Goal: Information Seeking & Learning: Learn about a topic

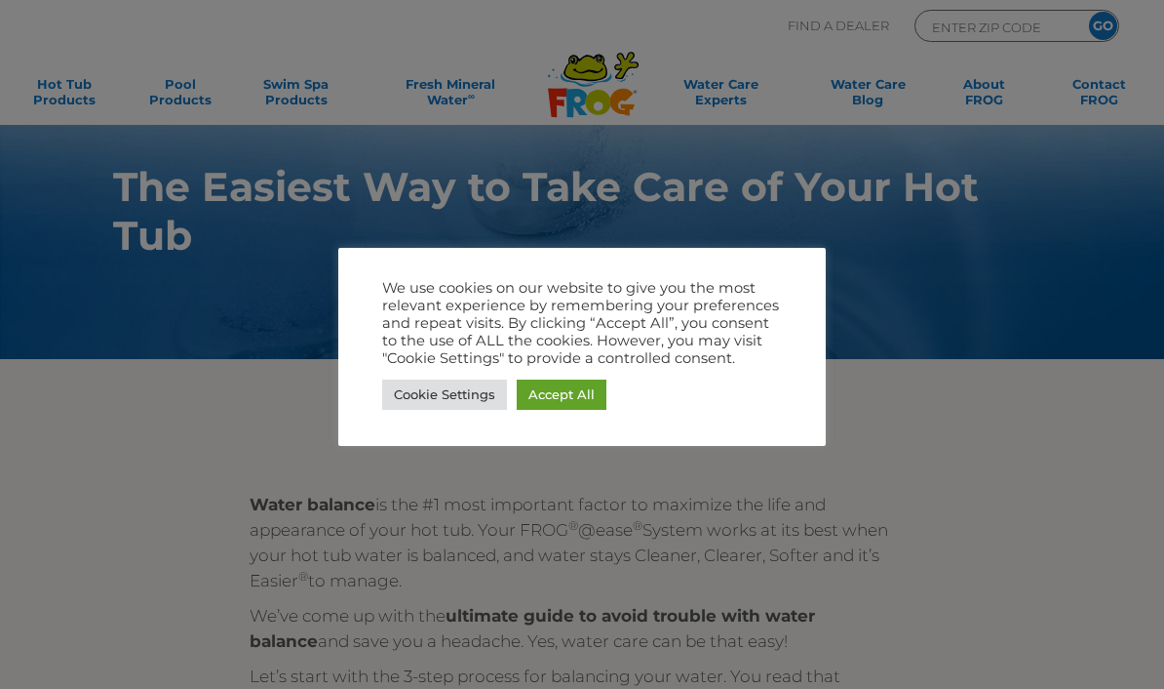
click at [467, 405] on link "Cookie Settings" at bounding box center [444, 394] width 125 height 30
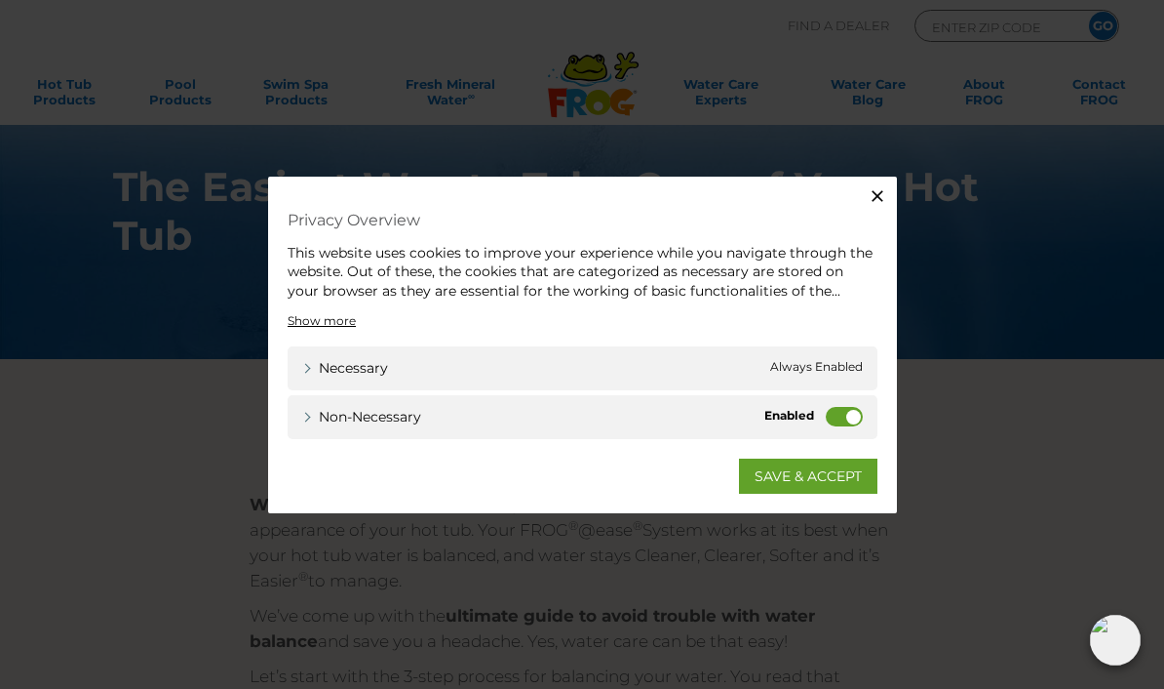
click at [831, 418] on label "Non-necessary" at bounding box center [844, 417] width 37 height 20
click at [0, 0] on input "Non-necessary" at bounding box center [0, 0] width 0 height 0
click at [807, 486] on link "SAVE & ACCEPT" at bounding box center [808, 475] width 138 height 35
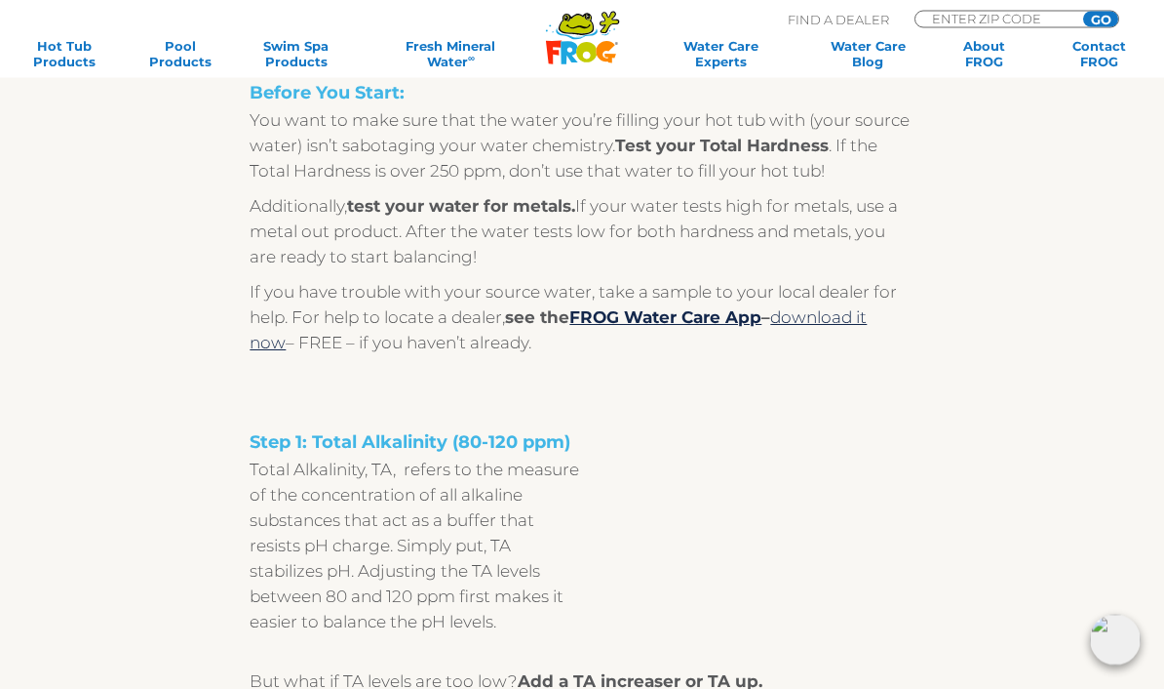
scroll to position [1112, 0]
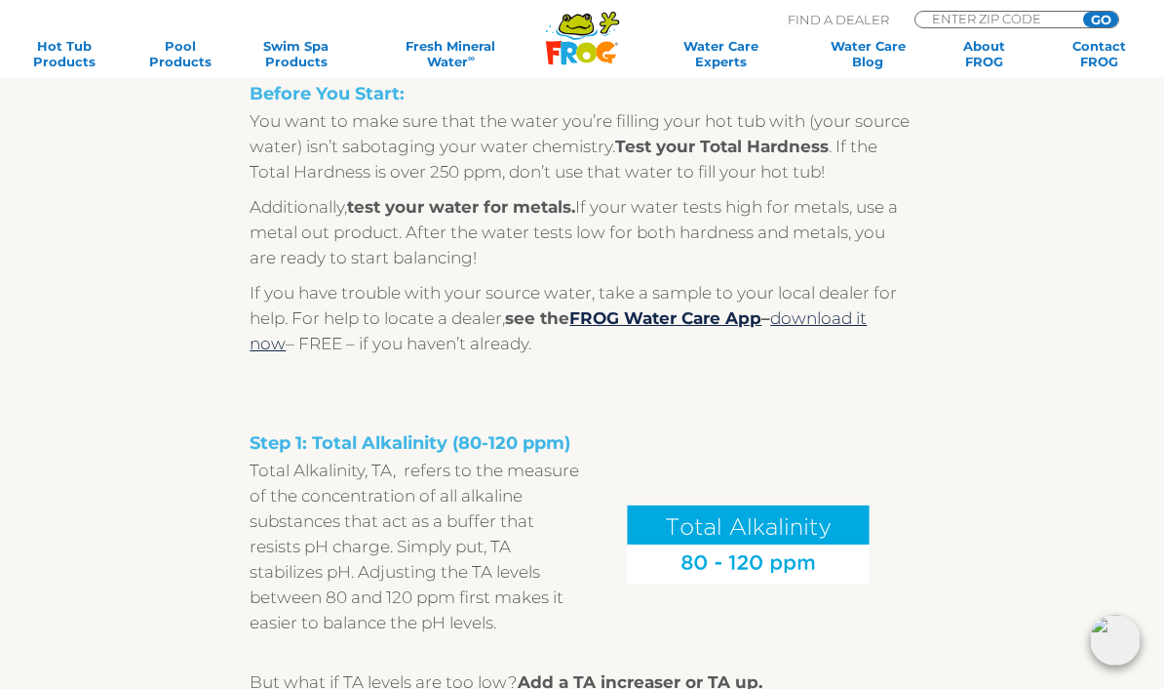
click at [695, 320] on link "FROG Water Care App" at bounding box center [666, 318] width 192 height 20
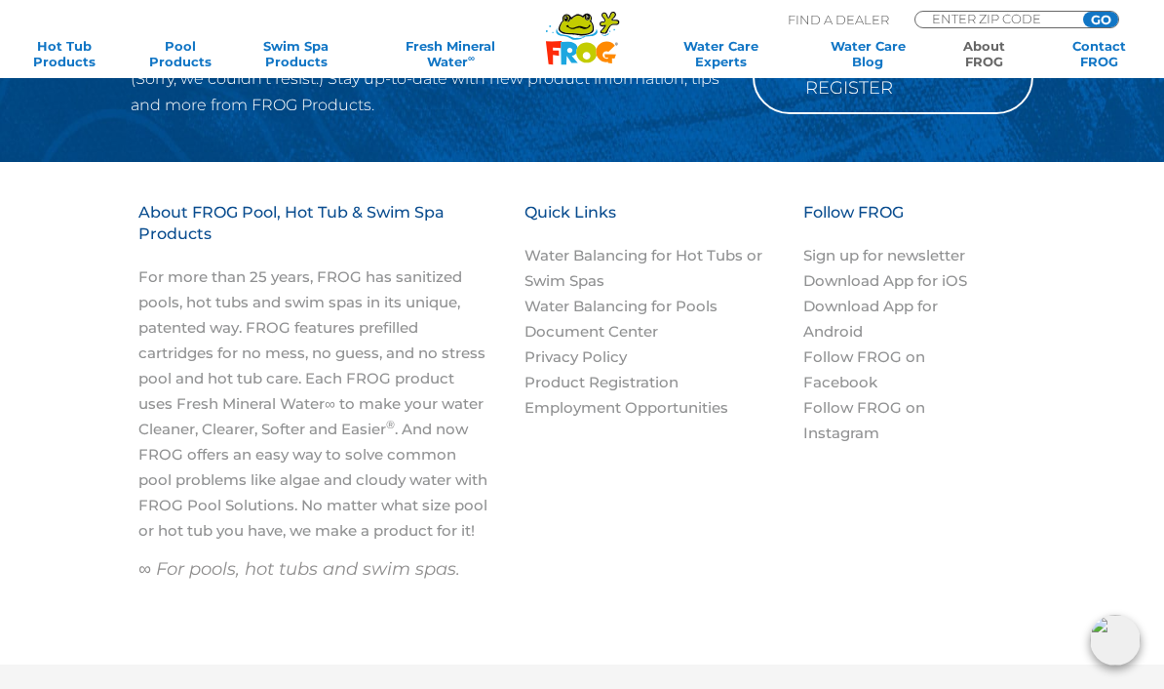
scroll to position [2839, 0]
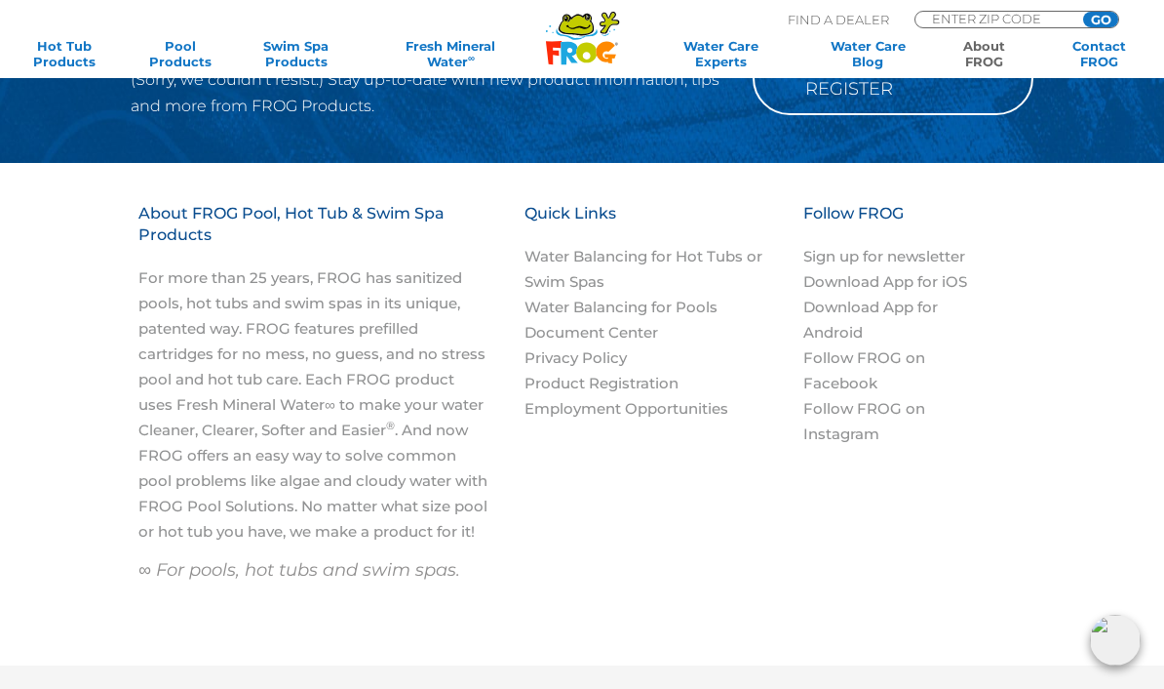
click at [717, 247] on link "Water Balancing for Hot Tubs or Swim Spas" at bounding box center [644, 269] width 238 height 44
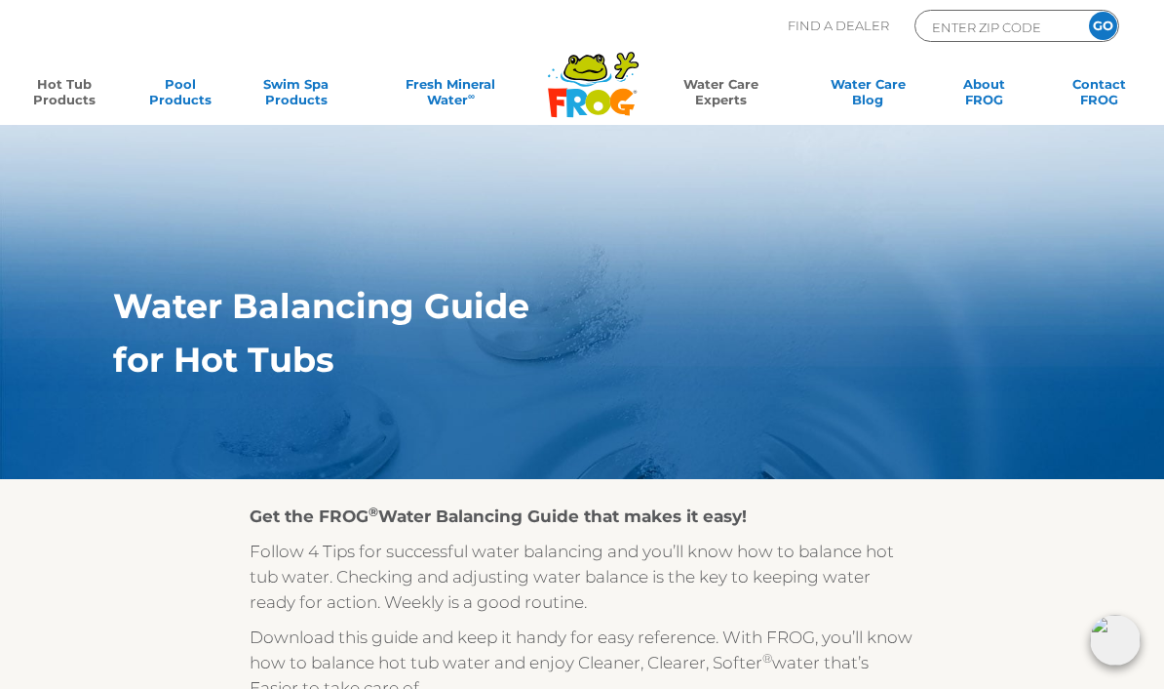
click at [68, 98] on link "Hot Tub Products" at bounding box center [65, 95] width 90 height 39
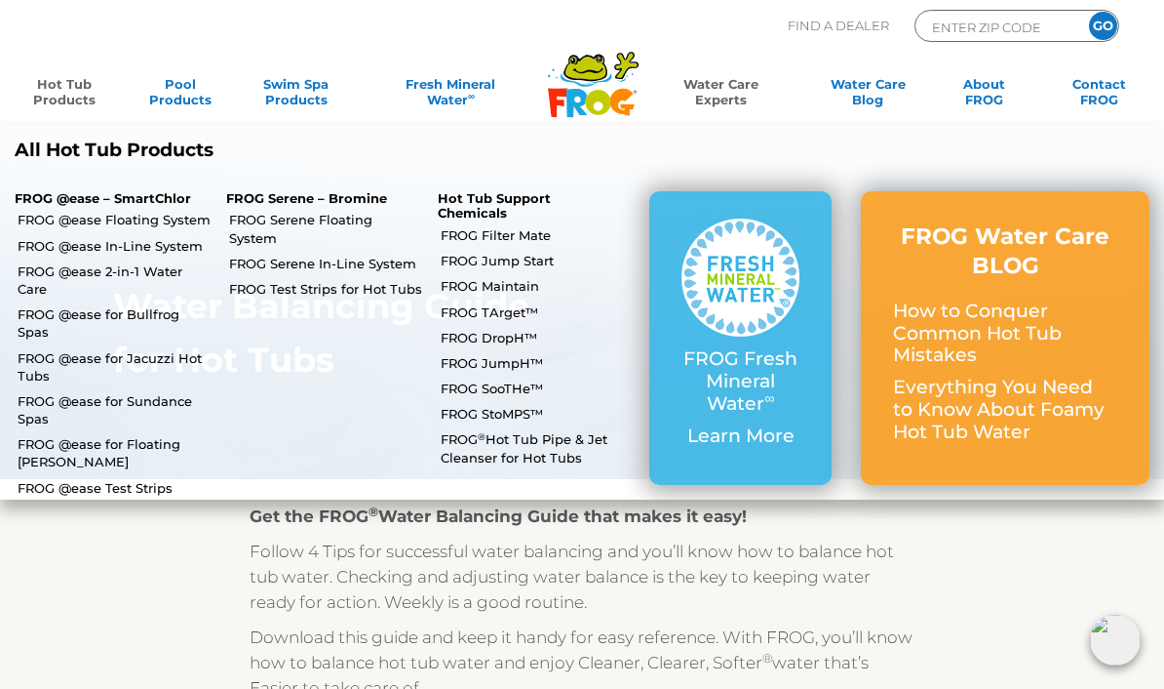
click at [131, 479] on link "FROG @ease Test Strips" at bounding box center [115, 488] width 194 height 18
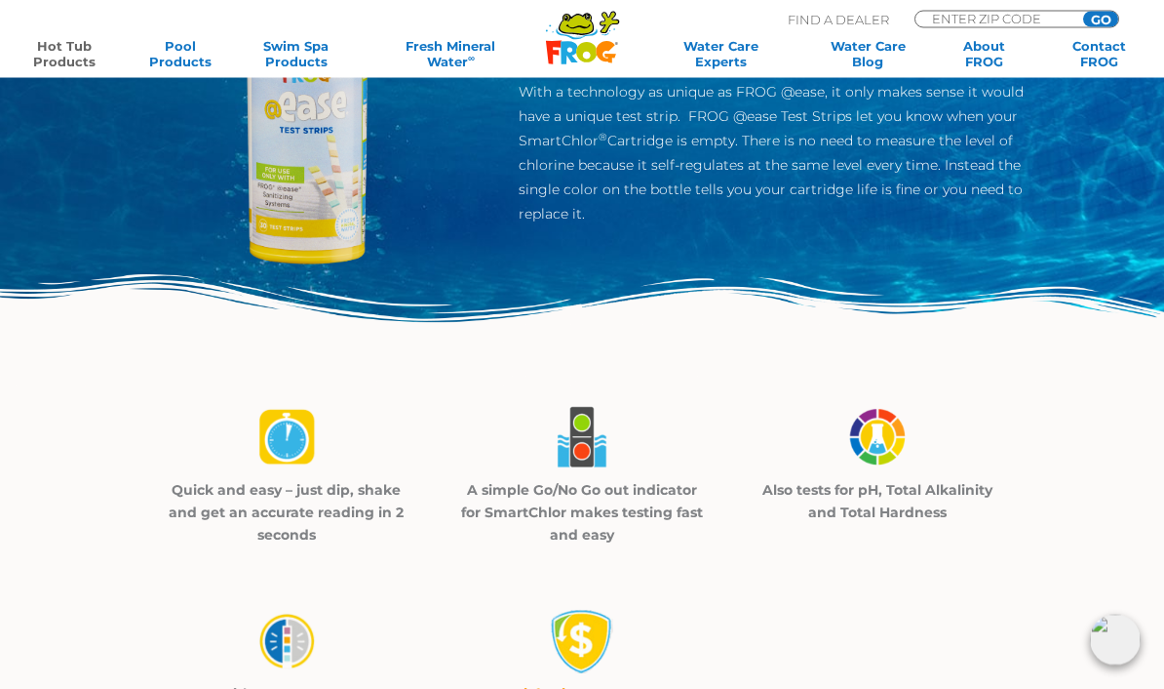
scroll to position [254, 0]
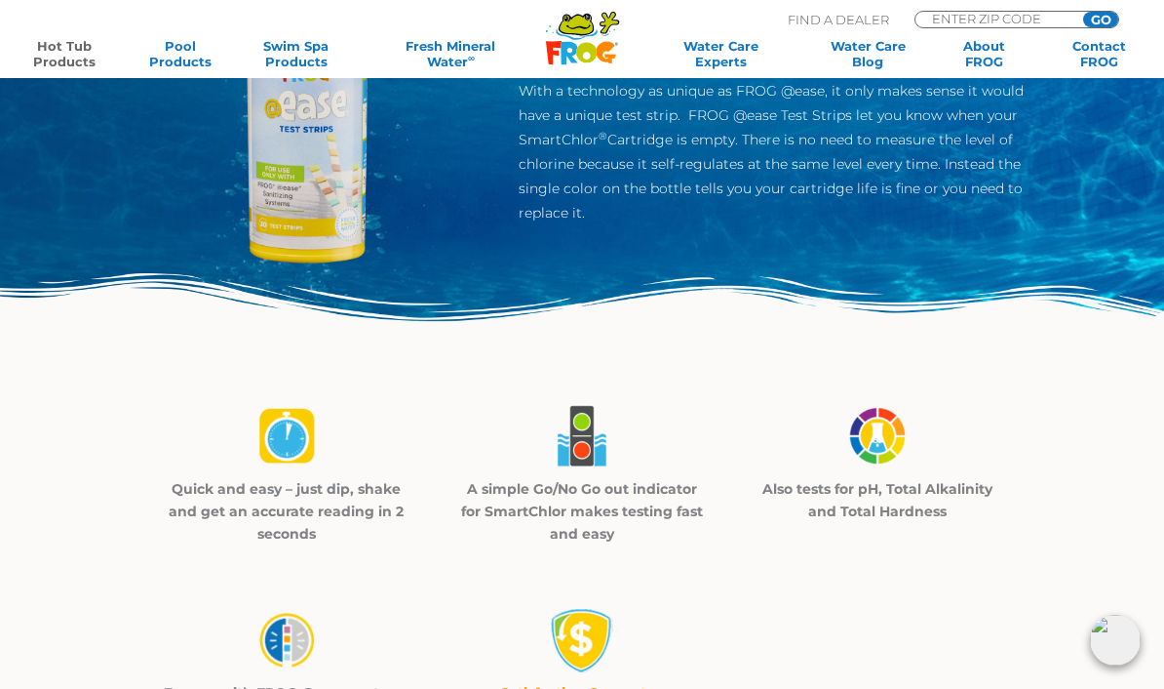
click at [685, 491] on p "A simple Go/No Go out indicator for SmartChlor makes testing fast and easy" at bounding box center [581, 511] width 247 height 67
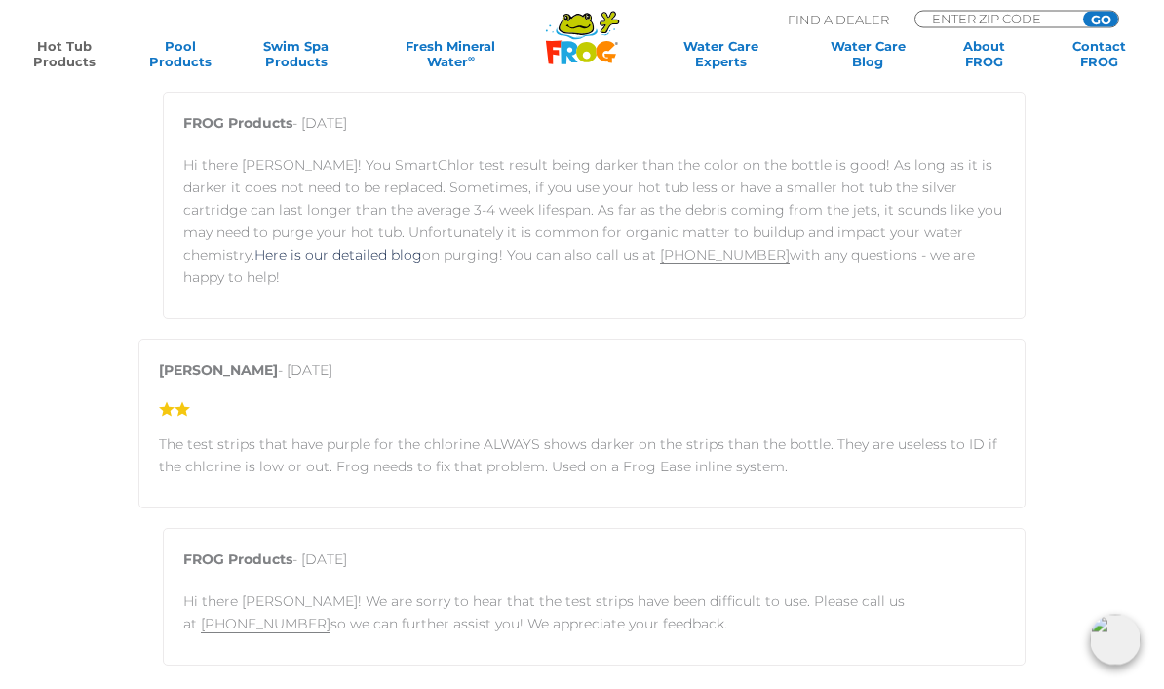
scroll to position [3418, 0]
click at [255, 260] on link "Here is our detailed blog" at bounding box center [339, 255] width 168 height 18
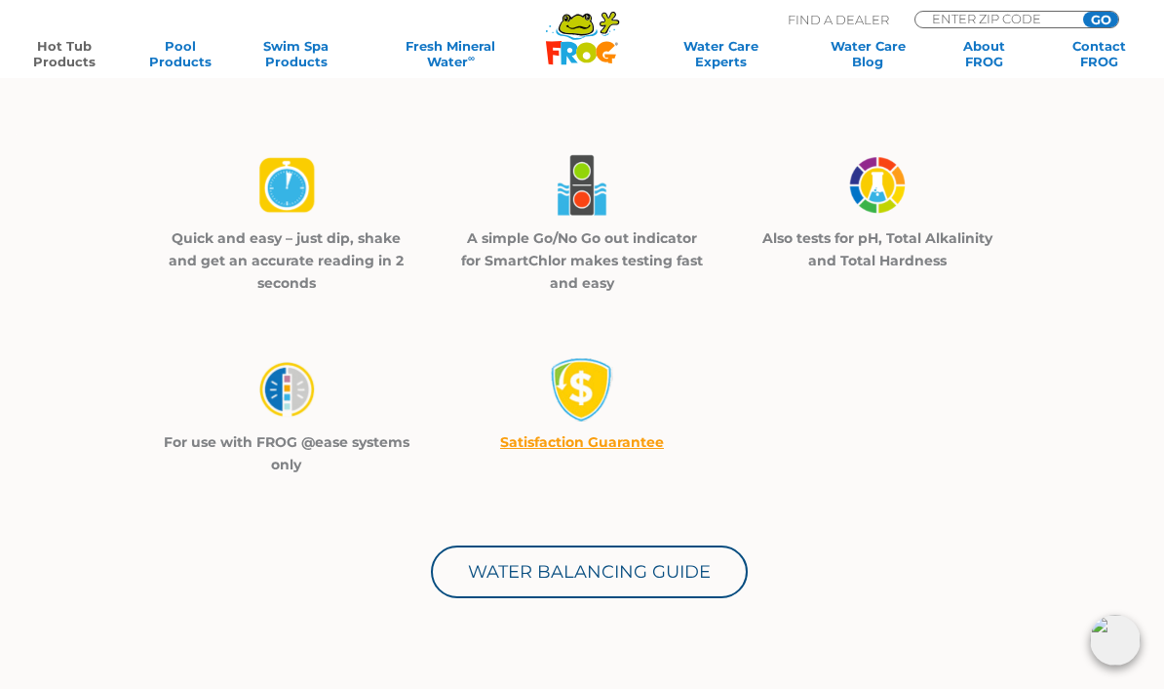
scroll to position [475, 0]
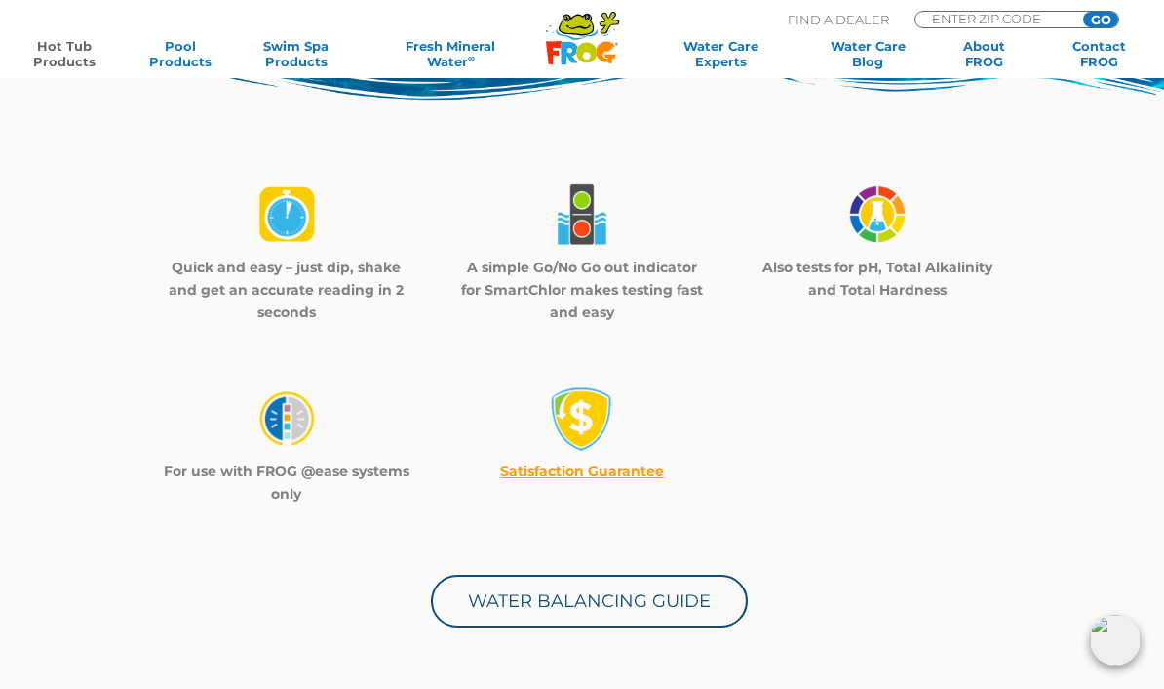
click at [80, 63] on link "Hot Tub Products" at bounding box center [65, 53] width 90 height 31
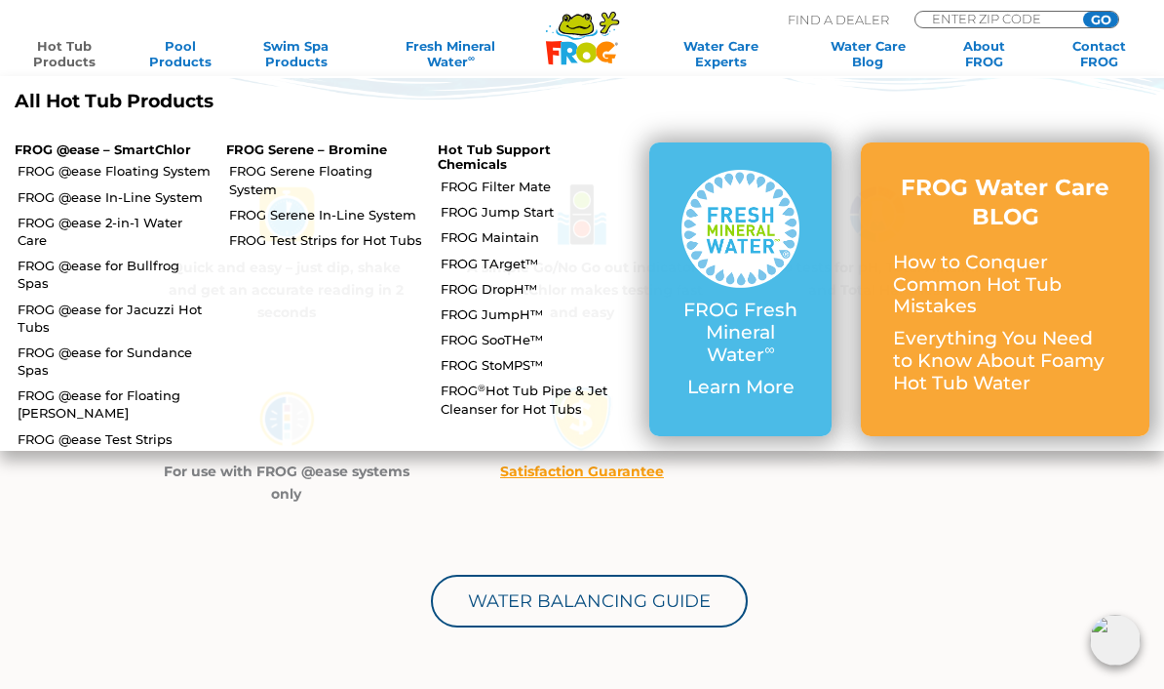
click at [517, 263] on link "FROG TArget™" at bounding box center [538, 264] width 194 height 18
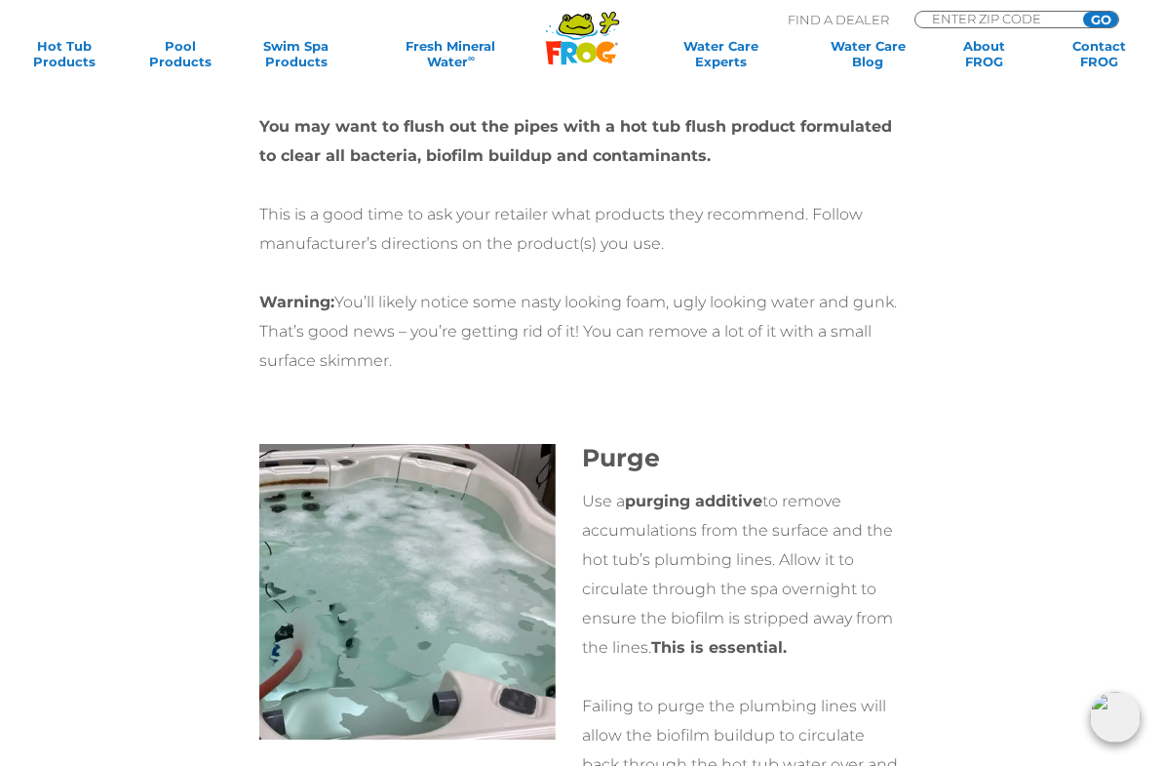
scroll to position [5600, 0]
click at [730, 493] on strong "purging additive" at bounding box center [694, 502] width 138 height 19
click at [713, 493] on strong "purging additive" at bounding box center [694, 502] width 138 height 19
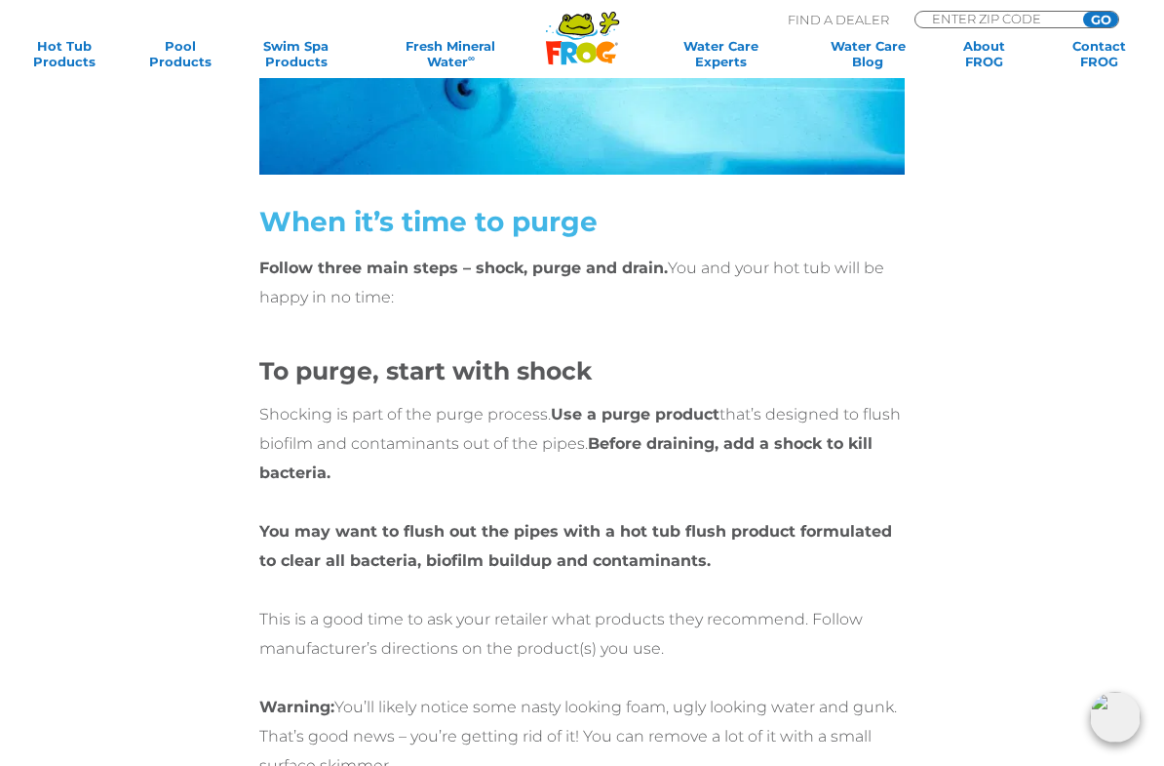
scroll to position [5193, 0]
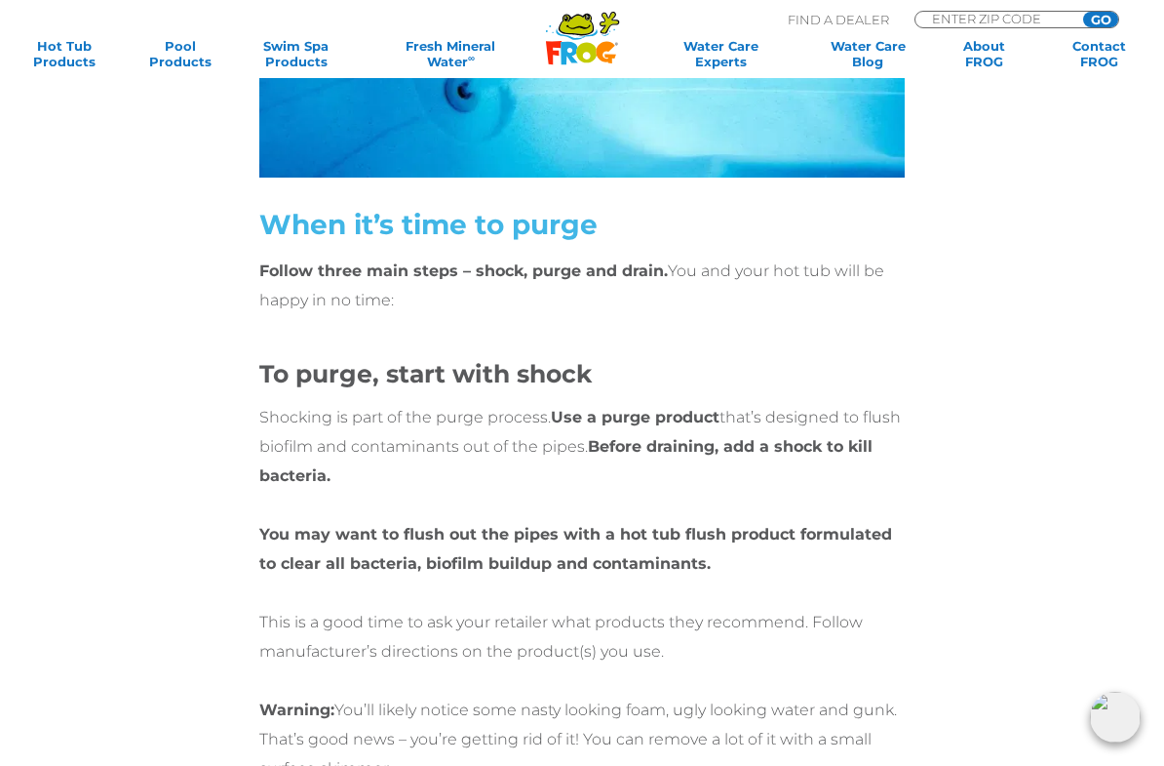
click at [634, 437] on strong "Before draining, add a shock to kill bacteria." at bounding box center [565, 461] width 613 height 48
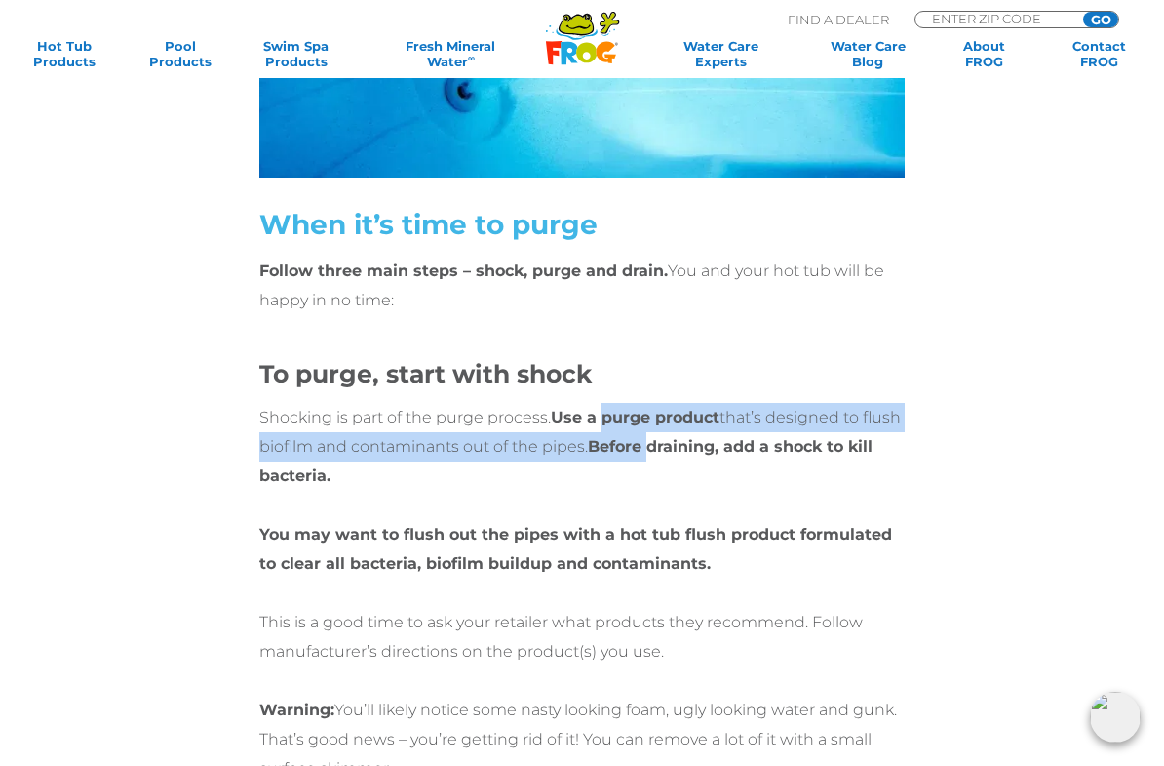
click at [848, 467] on div "Shocking is part of the purge process. Use a purge product that’s designed to f…" at bounding box center [581, 593] width 645 height 380
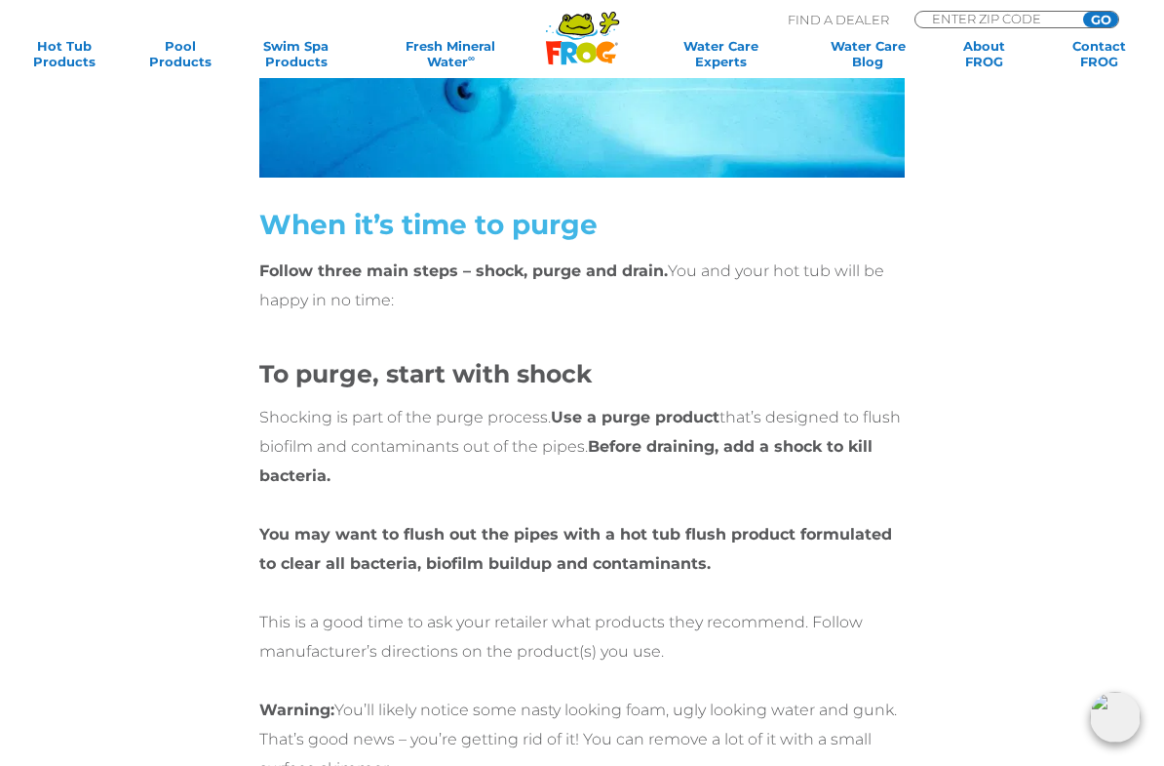
click at [656, 408] on strong "Use a purge product" at bounding box center [635, 417] width 169 height 19
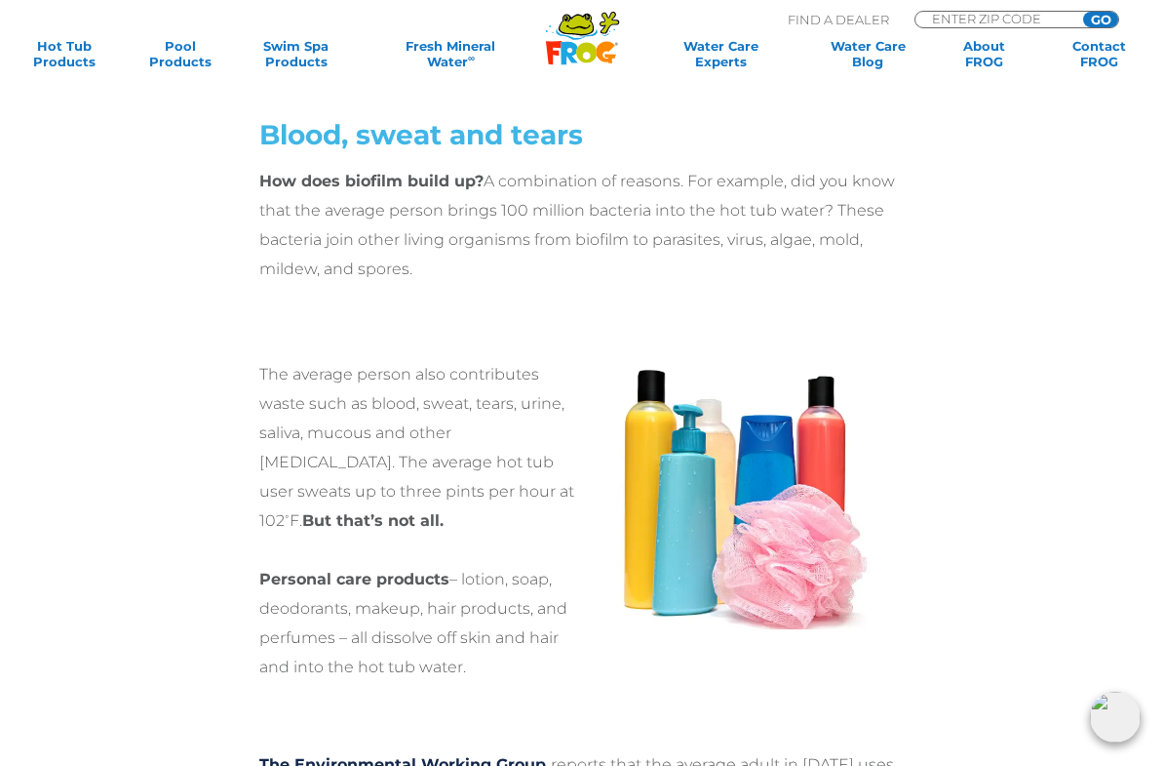
scroll to position [1759, 0]
click at [875, 51] on link "Water Care Blog" at bounding box center [868, 53] width 90 height 31
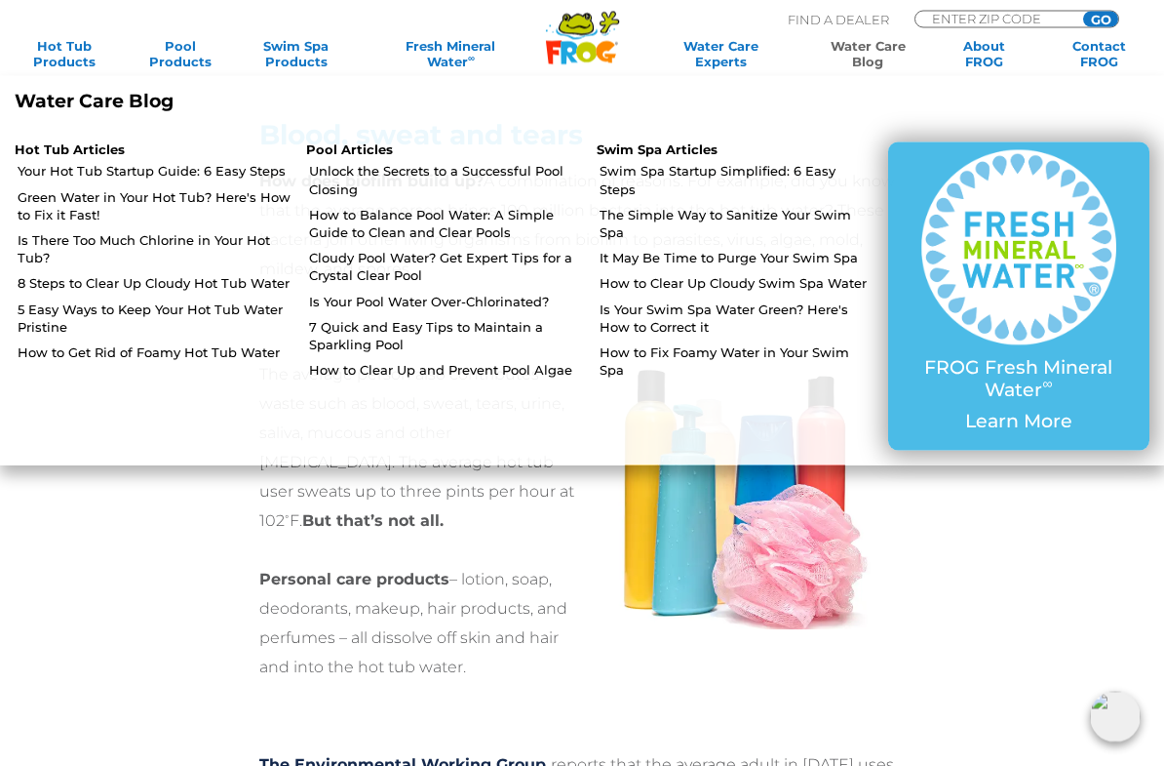
click at [56, 307] on link "5 Easy Ways to Keep Your Hot Tub Water Pristine" at bounding box center [155, 317] width 274 height 35
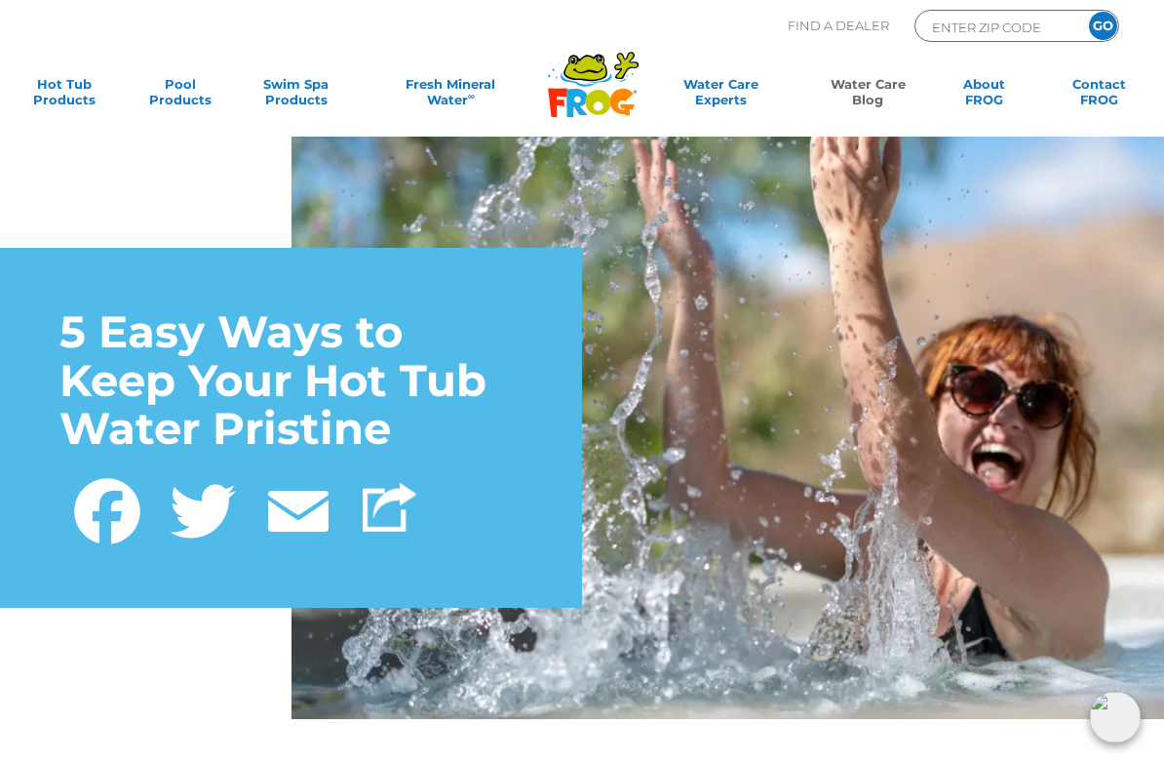
click at [860, 90] on link "Water Care Blog" at bounding box center [868, 95] width 90 height 39
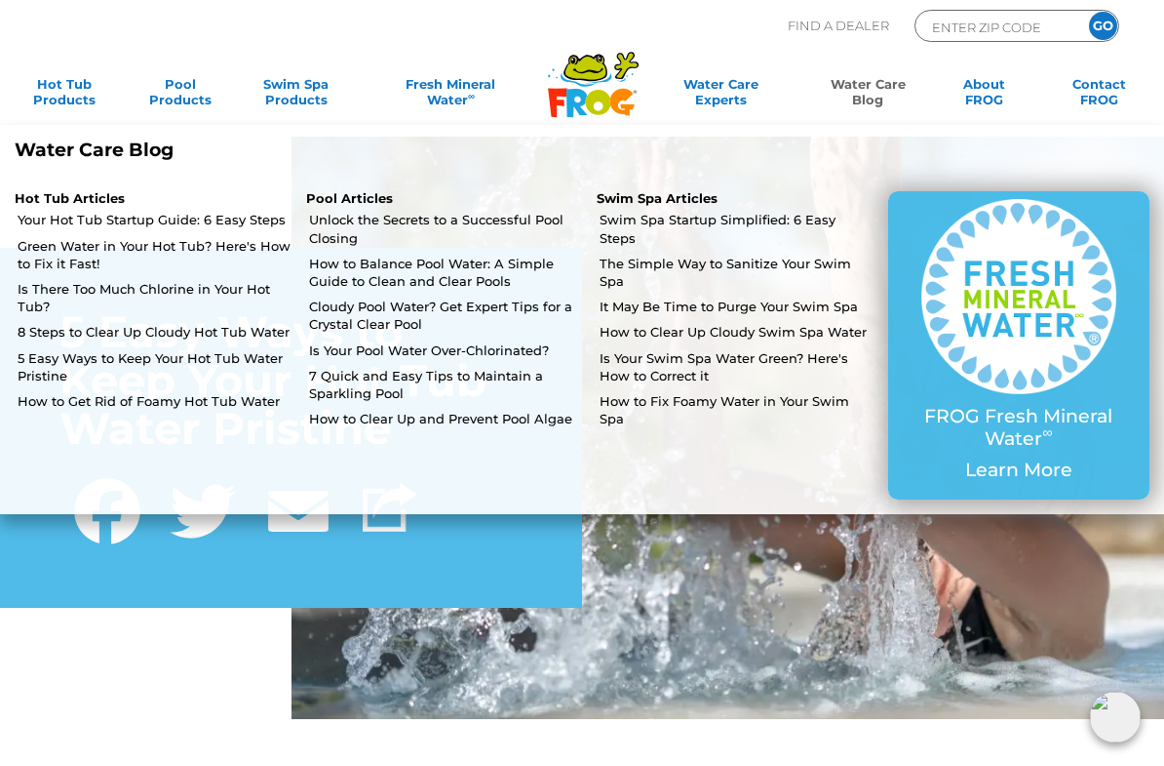
click at [57, 224] on link "Your Hot Tub Startup Guide: 6 Easy Steps" at bounding box center [155, 220] width 274 height 18
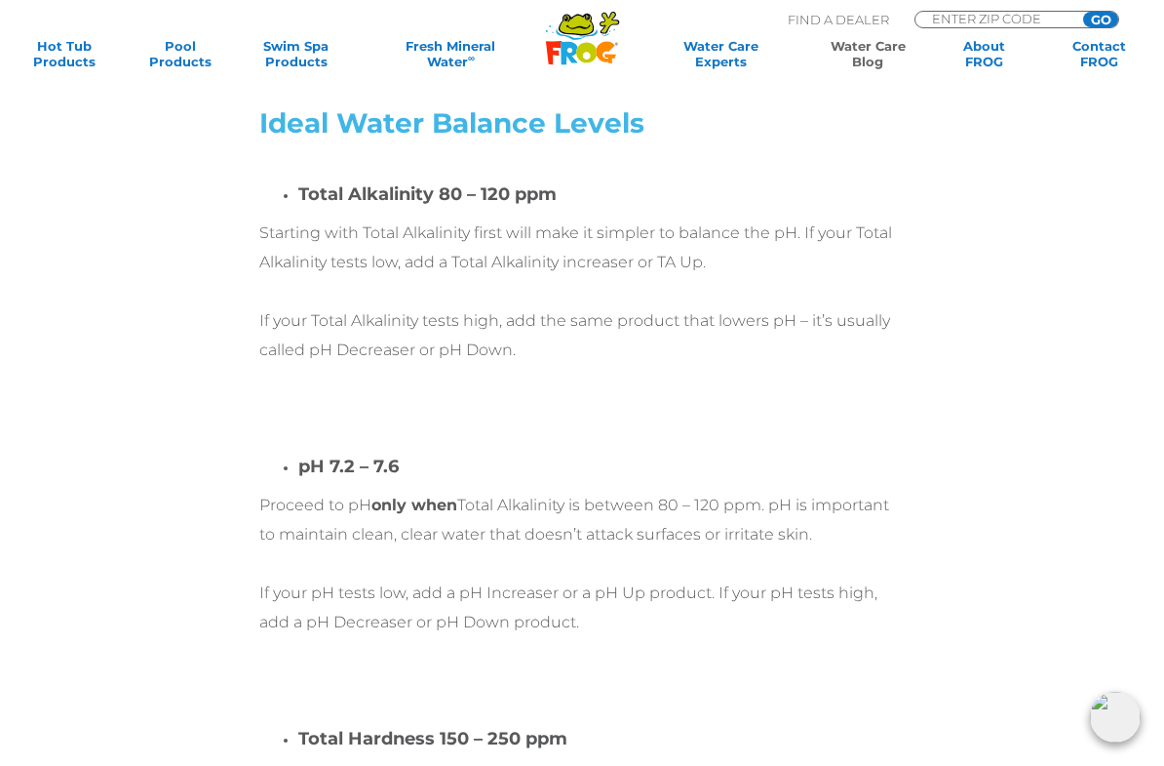
scroll to position [4587, 0]
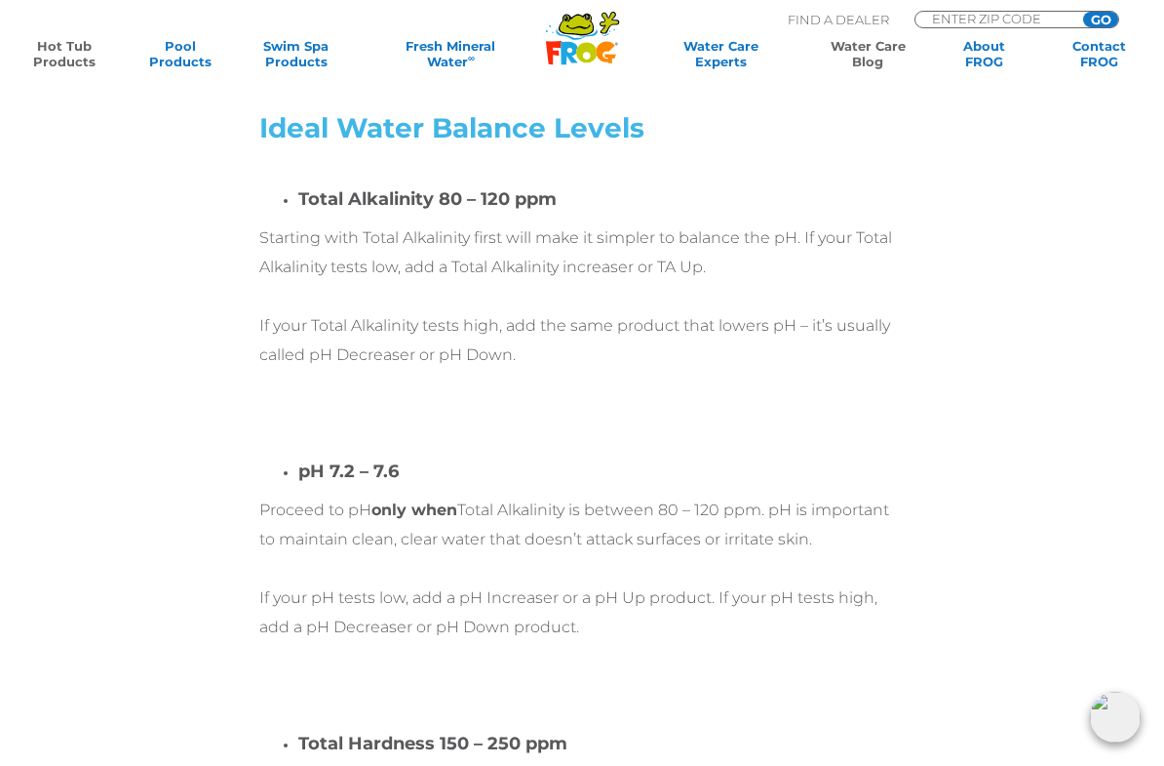
click at [41, 49] on link "Hot Tub Products" at bounding box center [65, 53] width 90 height 31
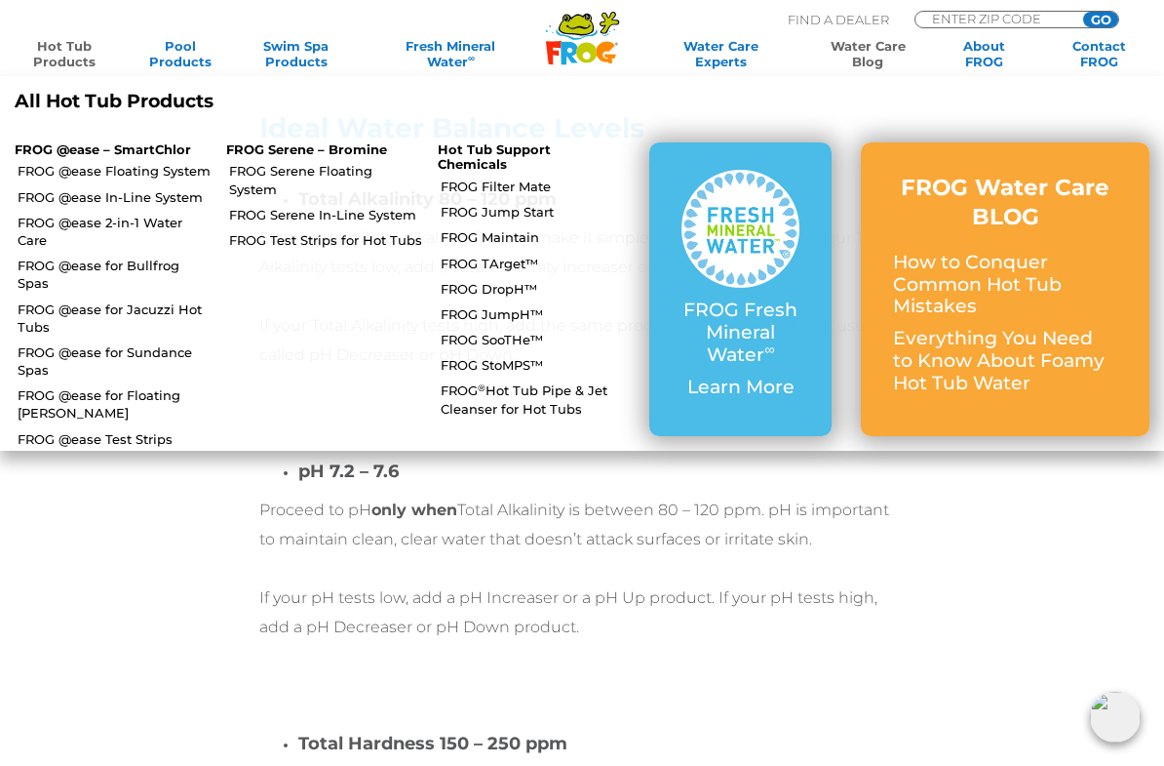
click at [468, 217] on link "FROG Jump Start" at bounding box center [538, 212] width 194 height 18
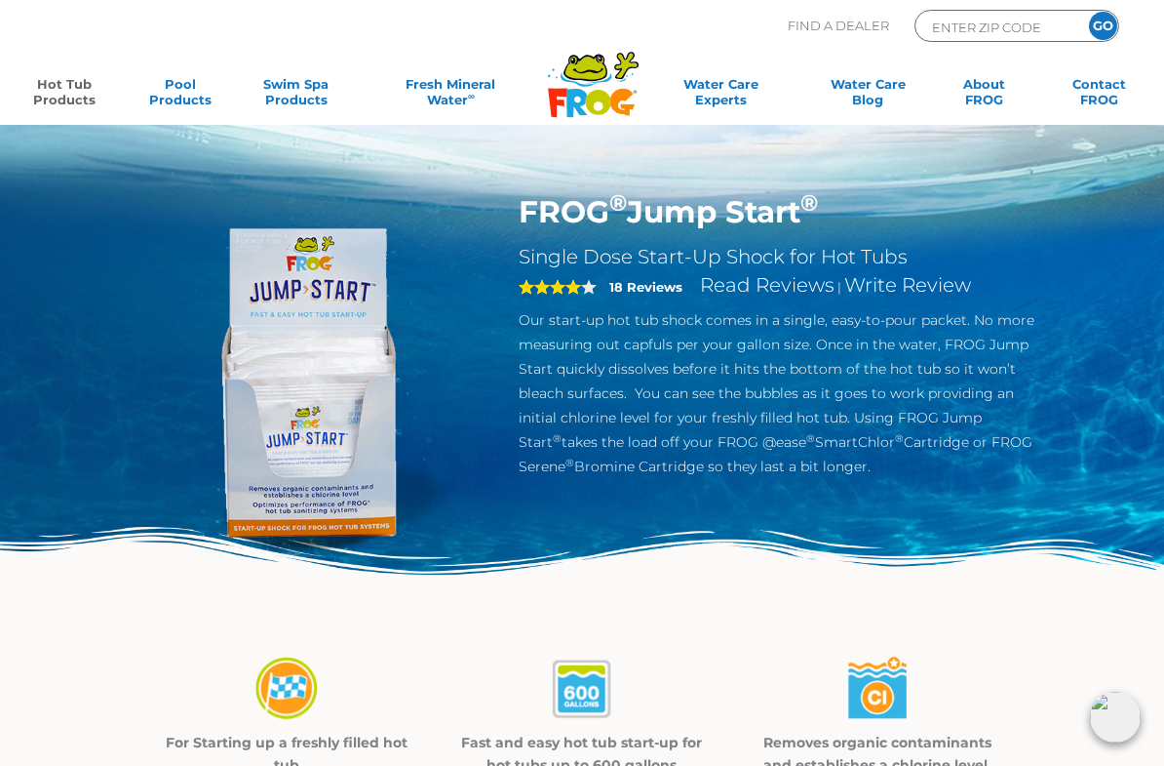
click at [43, 93] on link "Hot Tub Products" at bounding box center [65, 95] width 90 height 39
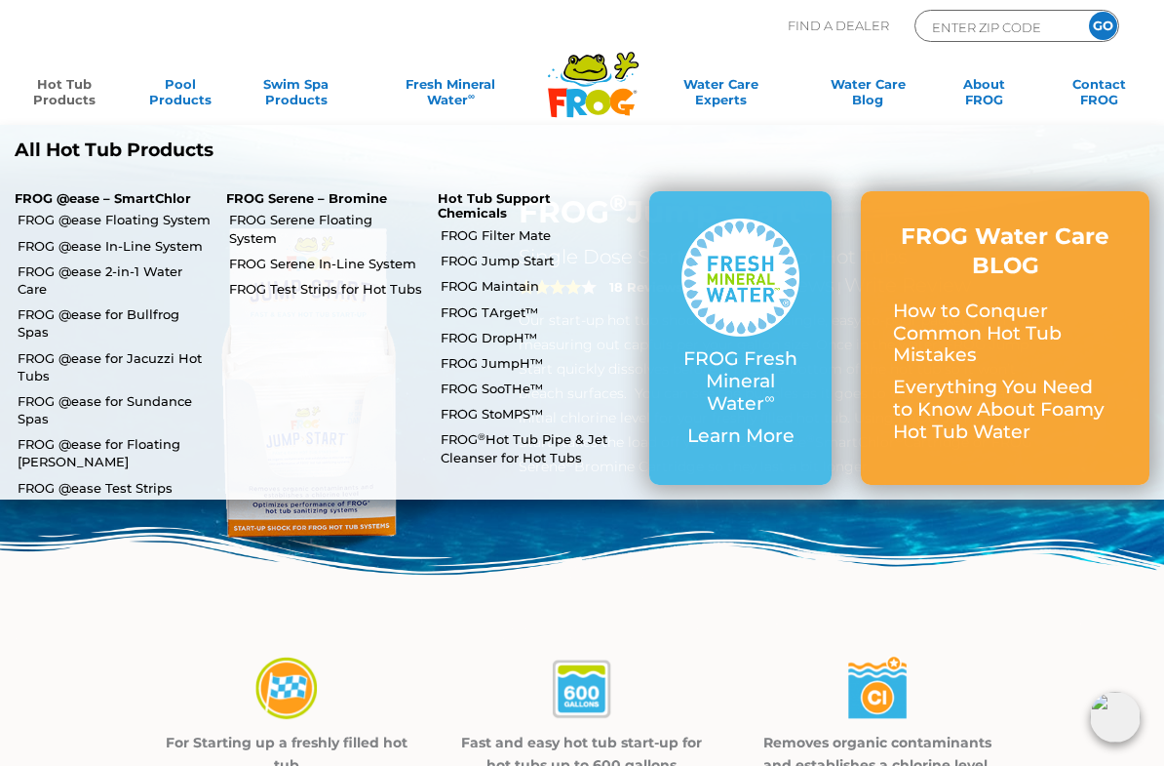
click at [477, 232] on link "FROG Filter Mate" at bounding box center [538, 235] width 194 height 18
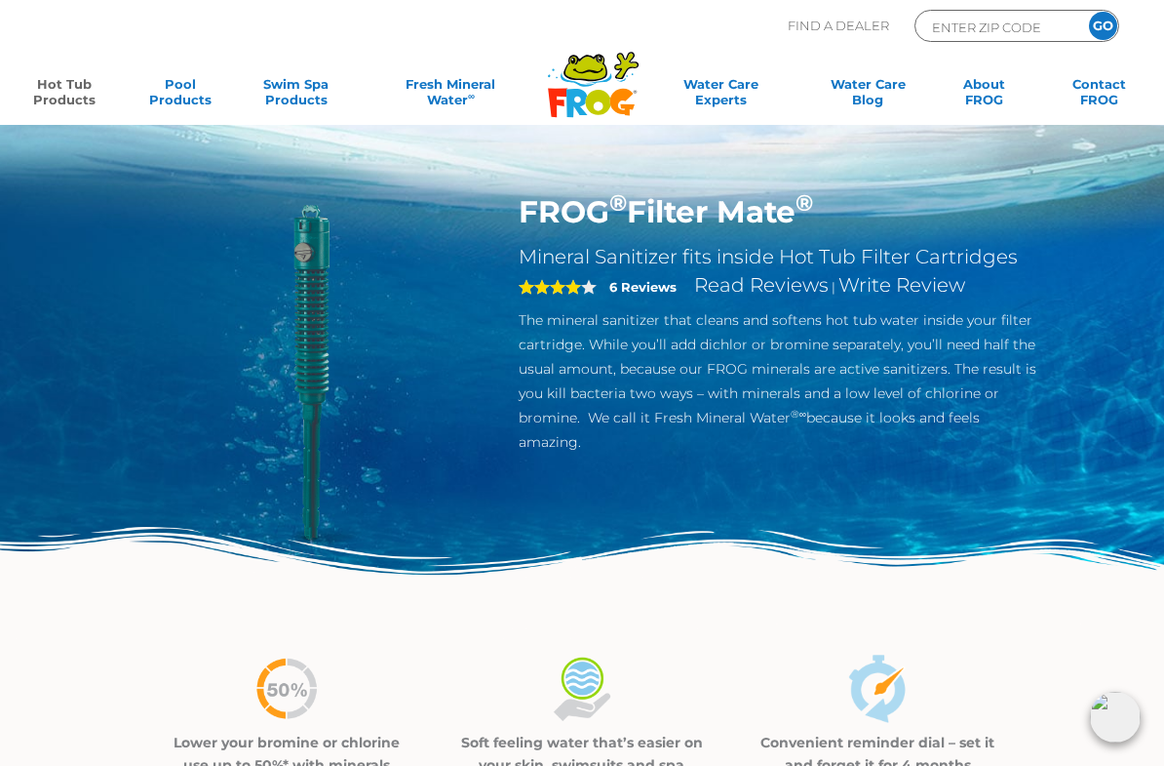
click at [56, 97] on link "Hot Tub Products" at bounding box center [65, 95] width 90 height 39
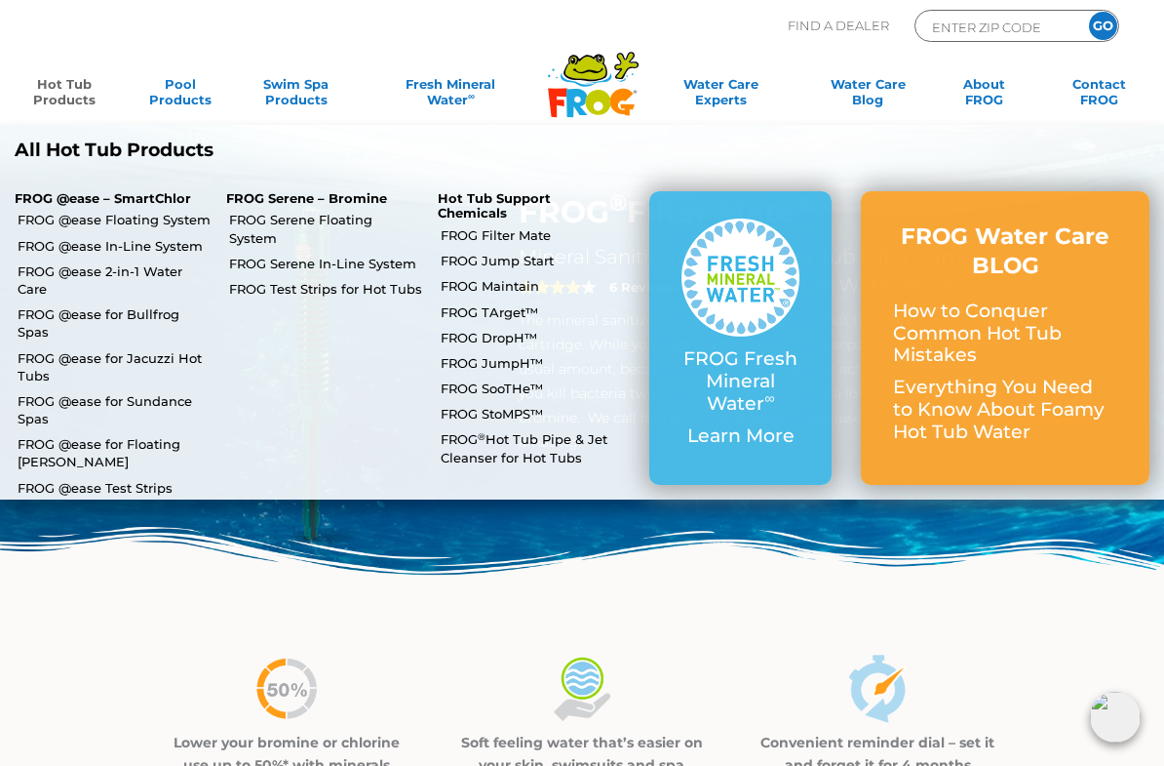
click at [454, 290] on link "FROG Maintain" at bounding box center [538, 286] width 194 height 18
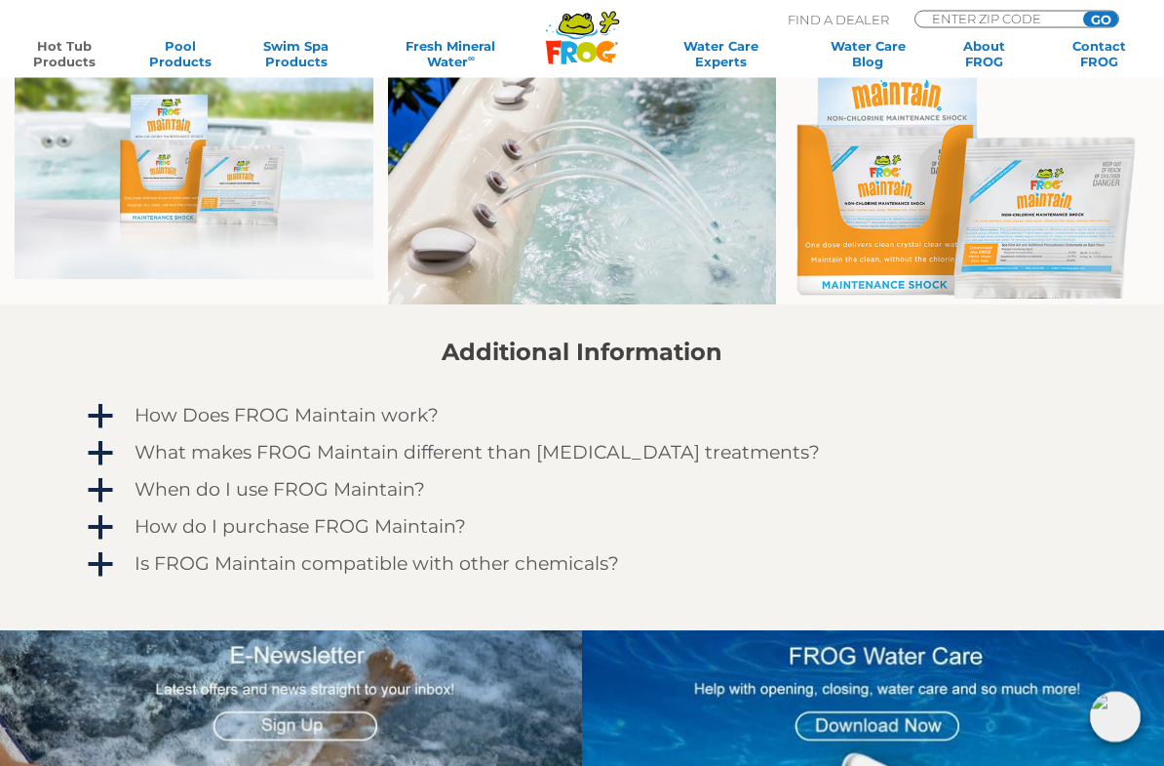
scroll to position [1163, 0]
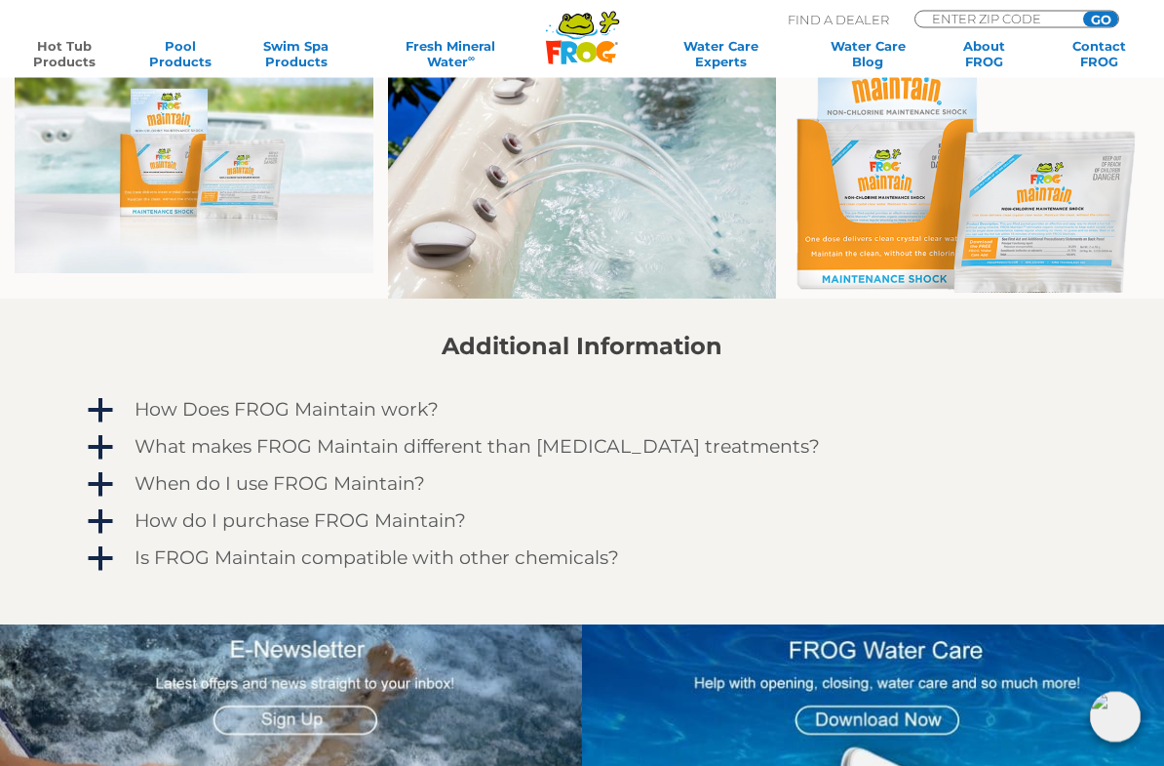
click at [93, 420] on span "a" at bounding box center [100, 411] width 29 height 29
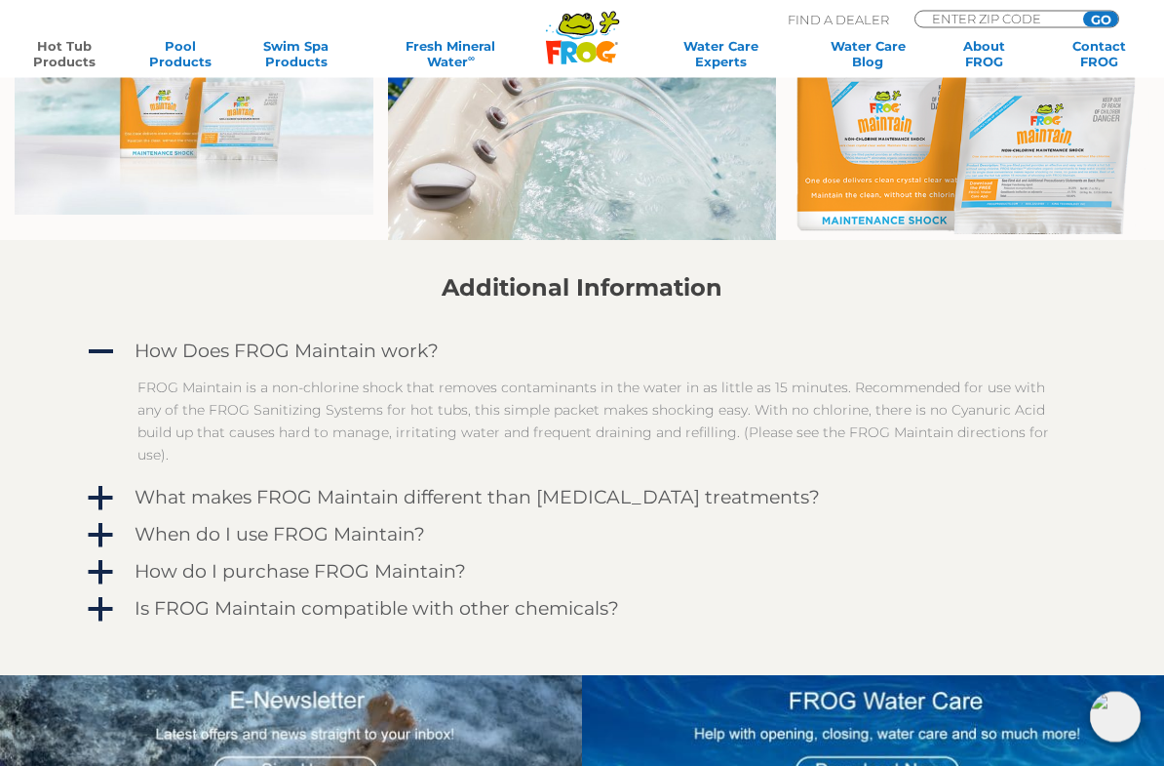
scroll to position [1231, 0]
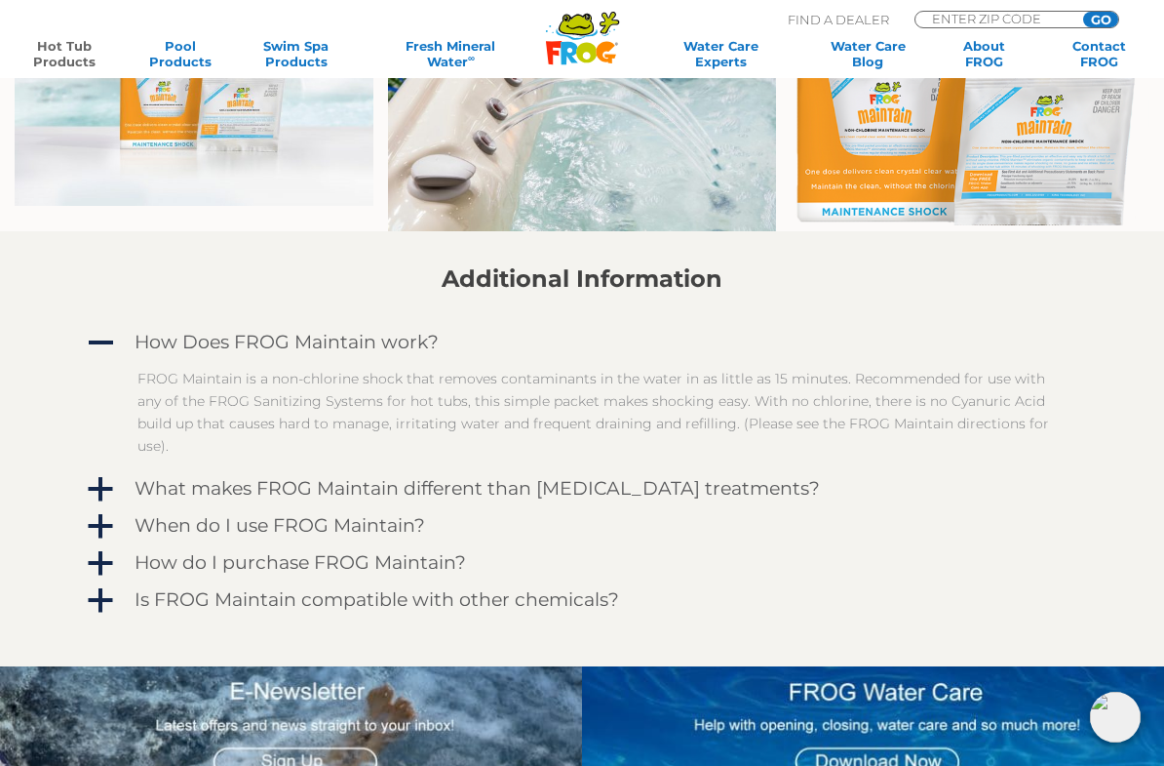
click at [96, 486] on span "a" at bounding box center [100, 489] width 29 height 29
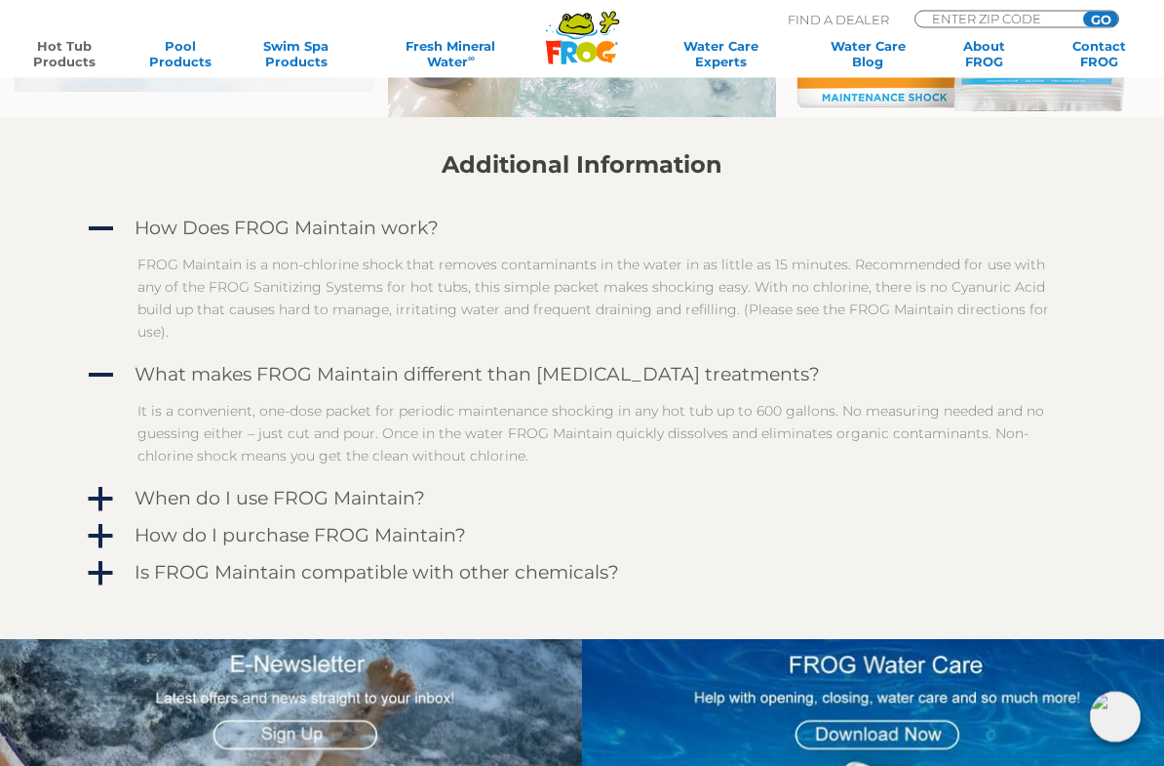
click at [102, 509] on span "a" at bounding box center [100, 500] width 29 height 29
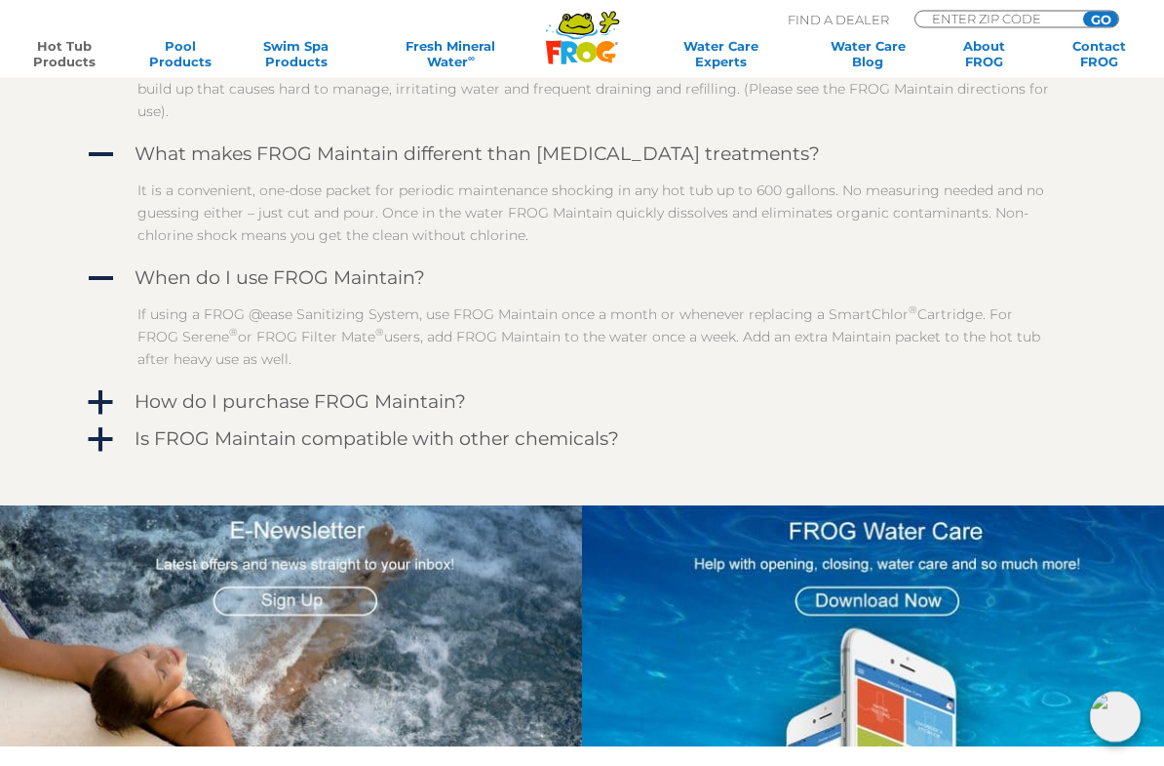
scroll to position [1565, 0]
click at [105, 411] on span "a" at bounding box center [100, 402] width 29 height 29
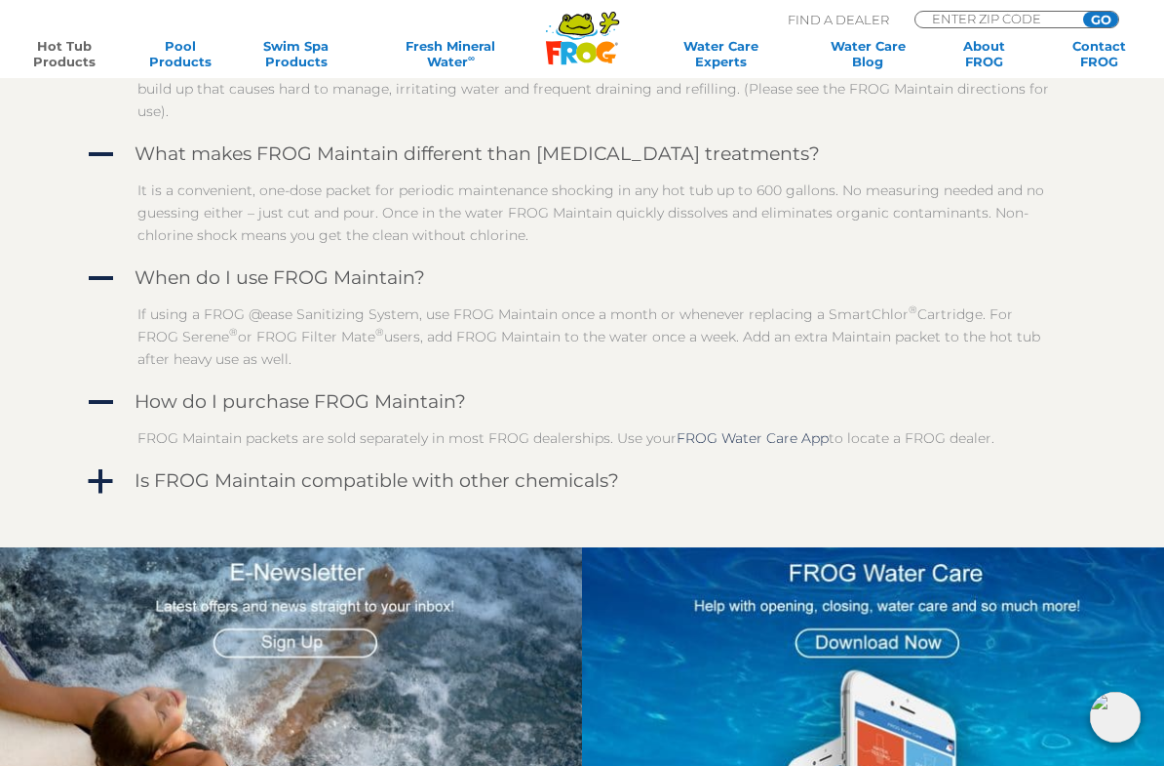
click at [111, 485] on span "a" at bounding box center [100, 481] width 29 height 29
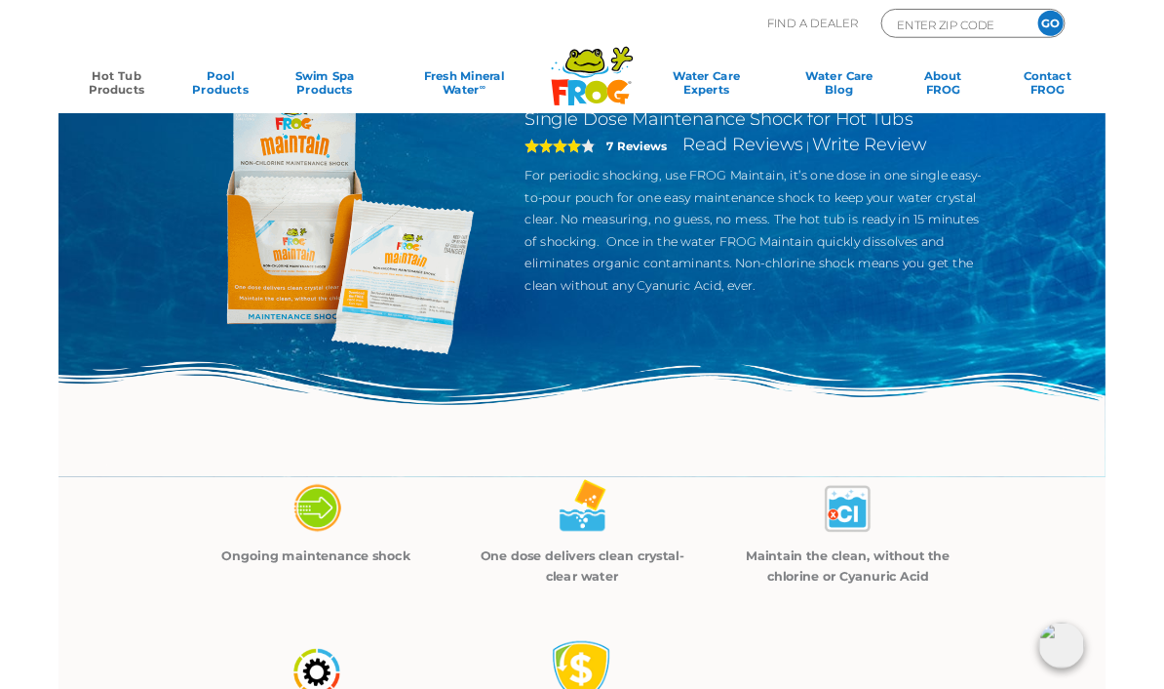
scroll to position [0, 0]
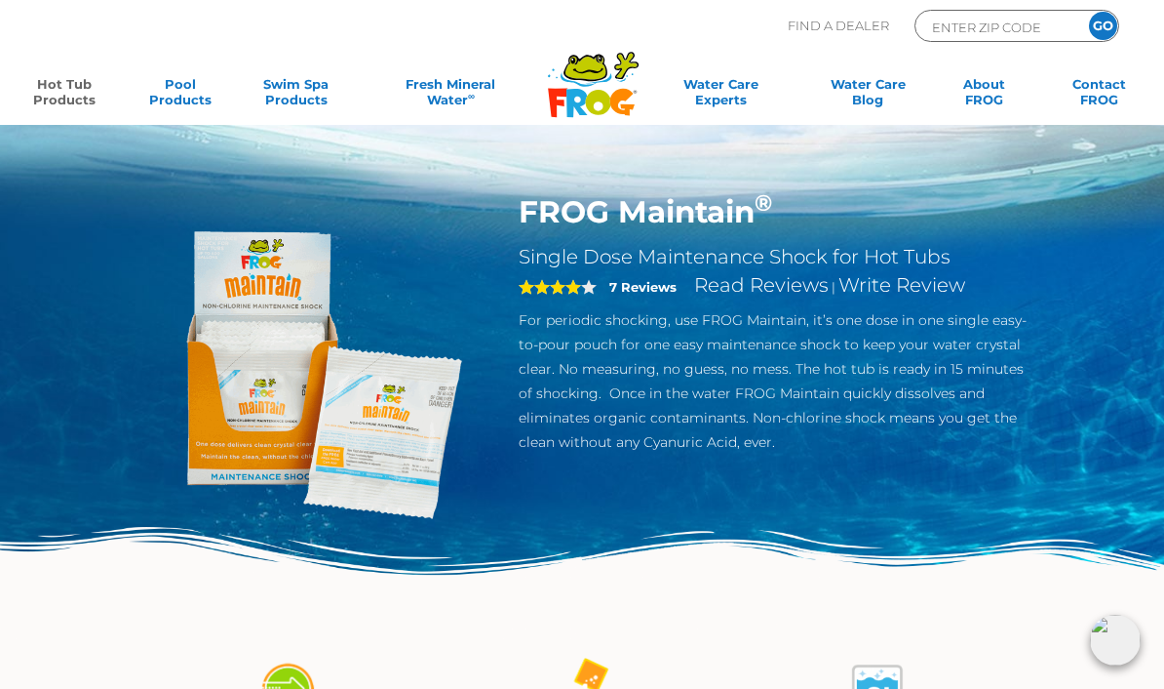
click at [60, 85] on link "Hot Tub Products" at bounding box center [65, 95] width 90 height 39
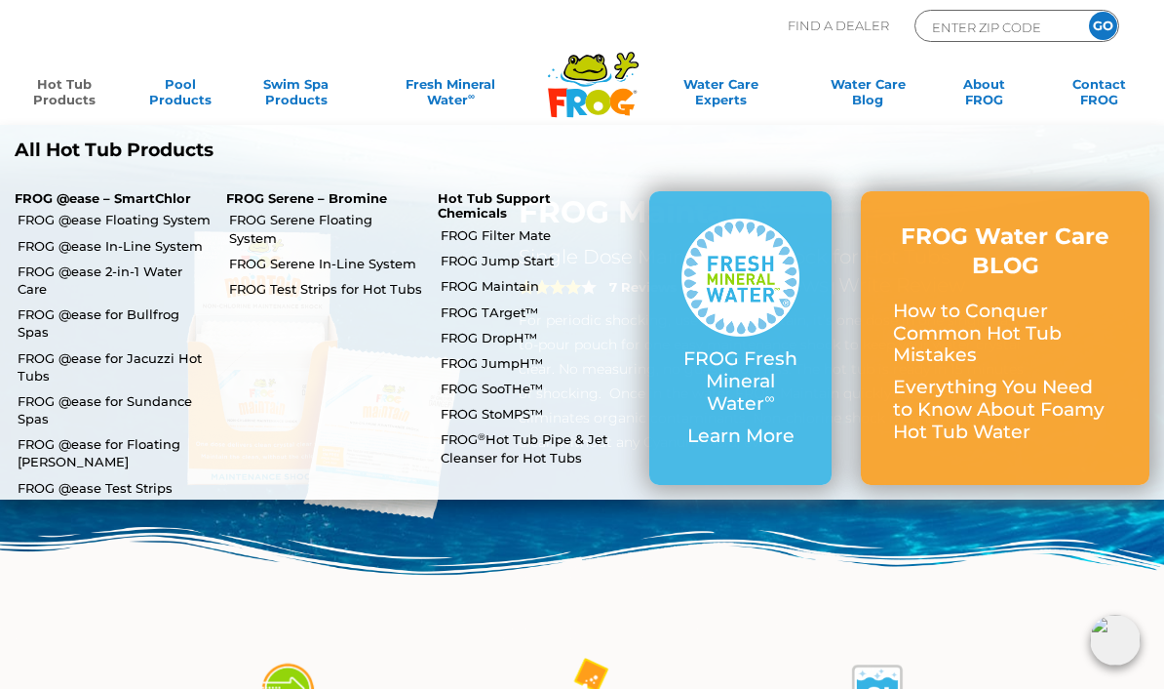
click at [97, 479] on link "FROG @ease Test Strips" at bounding box center [115, 488] width 194 height 18
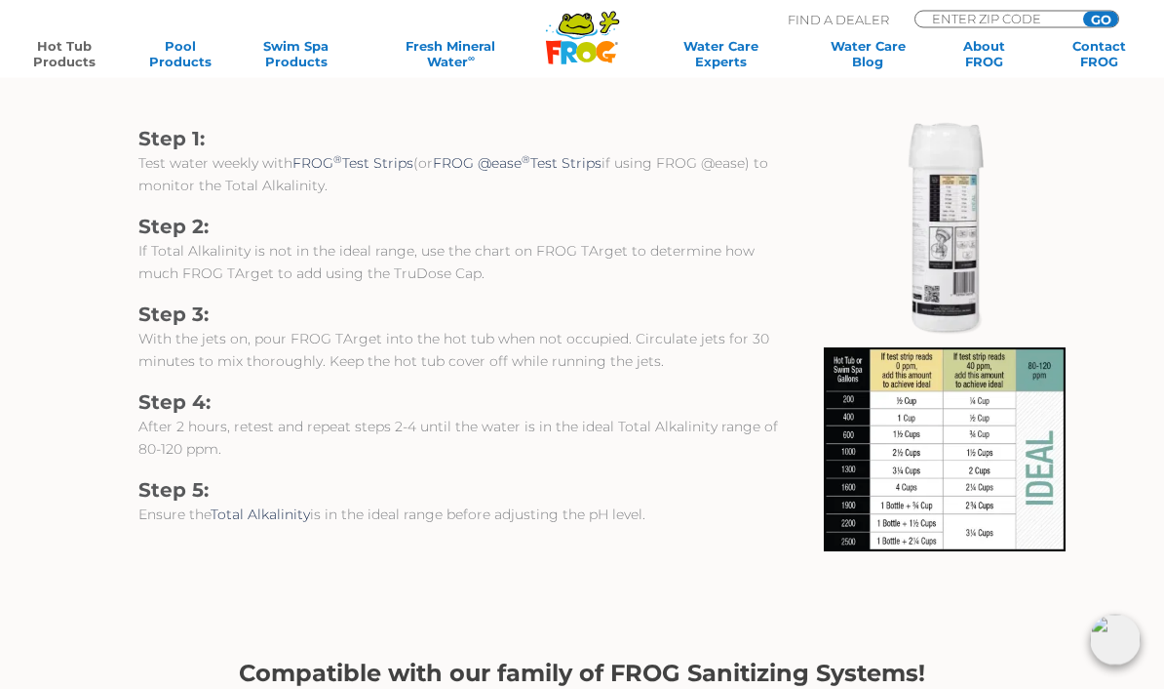
scroll to position [1768, 0]
click at [979, 524] on img at bounding box center [945, 449] width 242 height 204
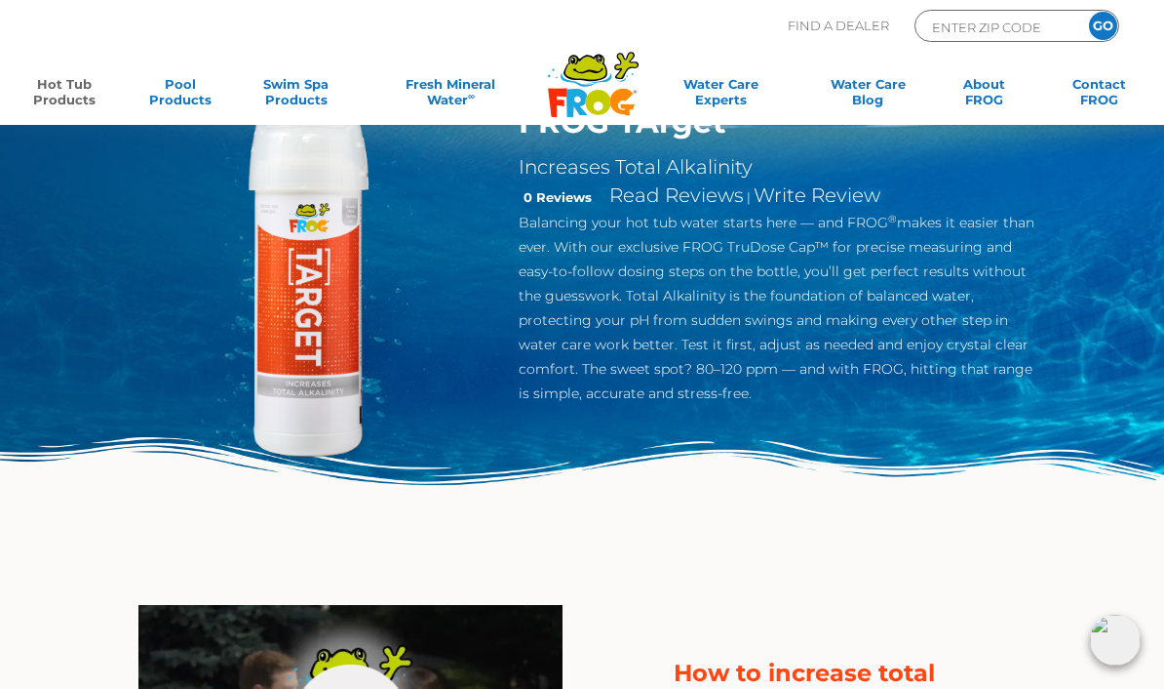
scroll to position [0, 0]
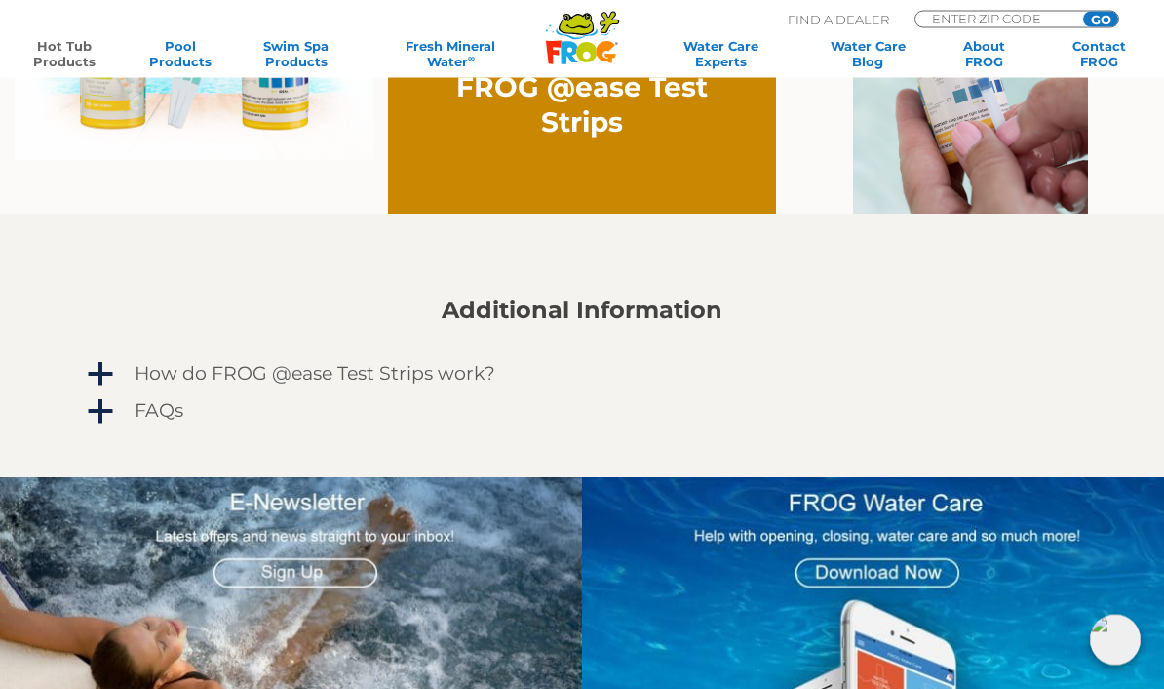
click at [494, 382] on div "How do FROG @ease Test Strips work?" at bounding box center [554, 374] width 848 height 31
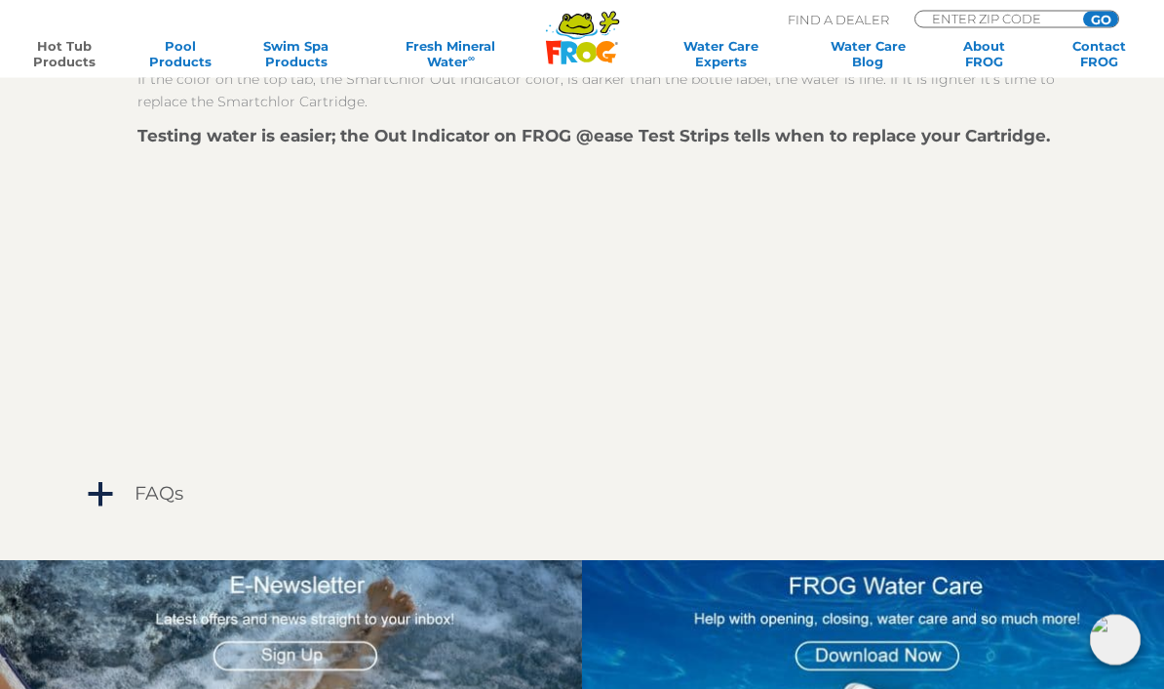
scroll to position [1691, 0]
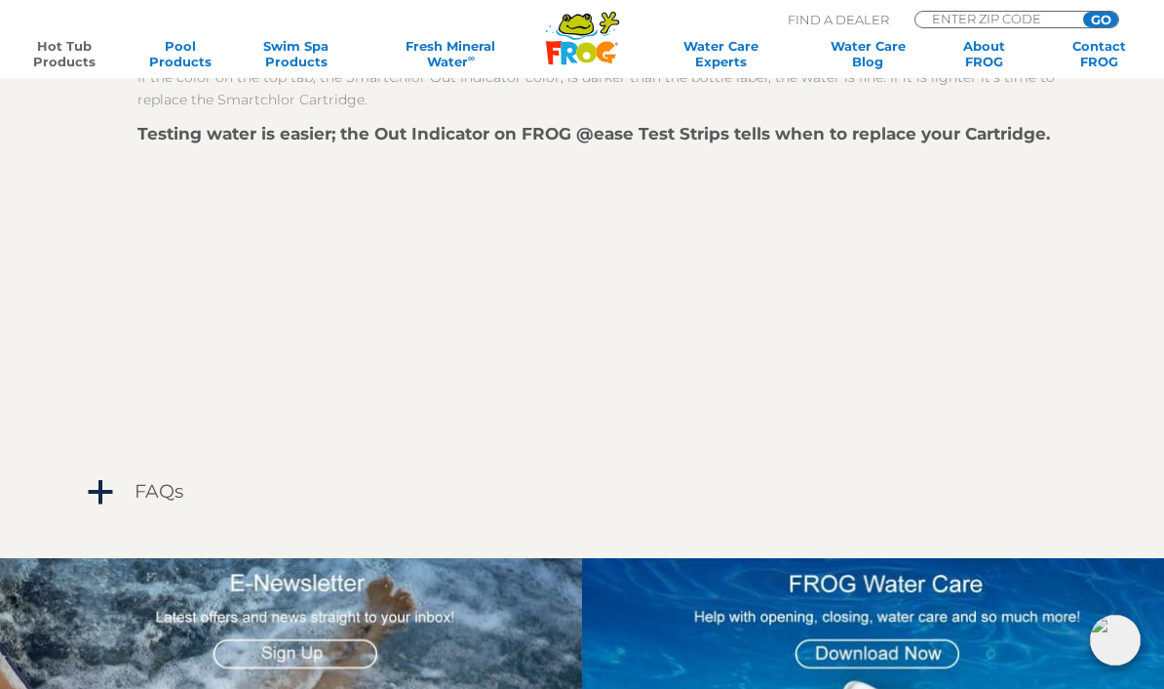
click at [106, 491] on span "a" at bounding box center [100, 492] width 29 height 29
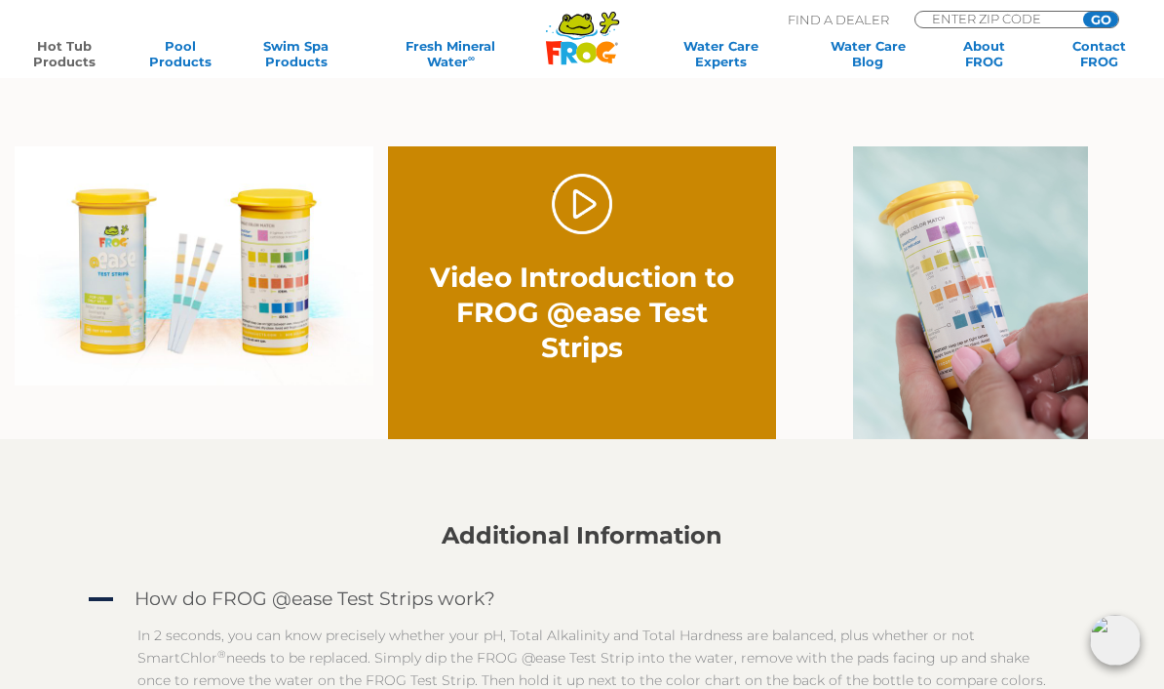
scroll to position [1055, 0]
click at [319, 307] on img at bounding box center [194, 266] width 359 height 239
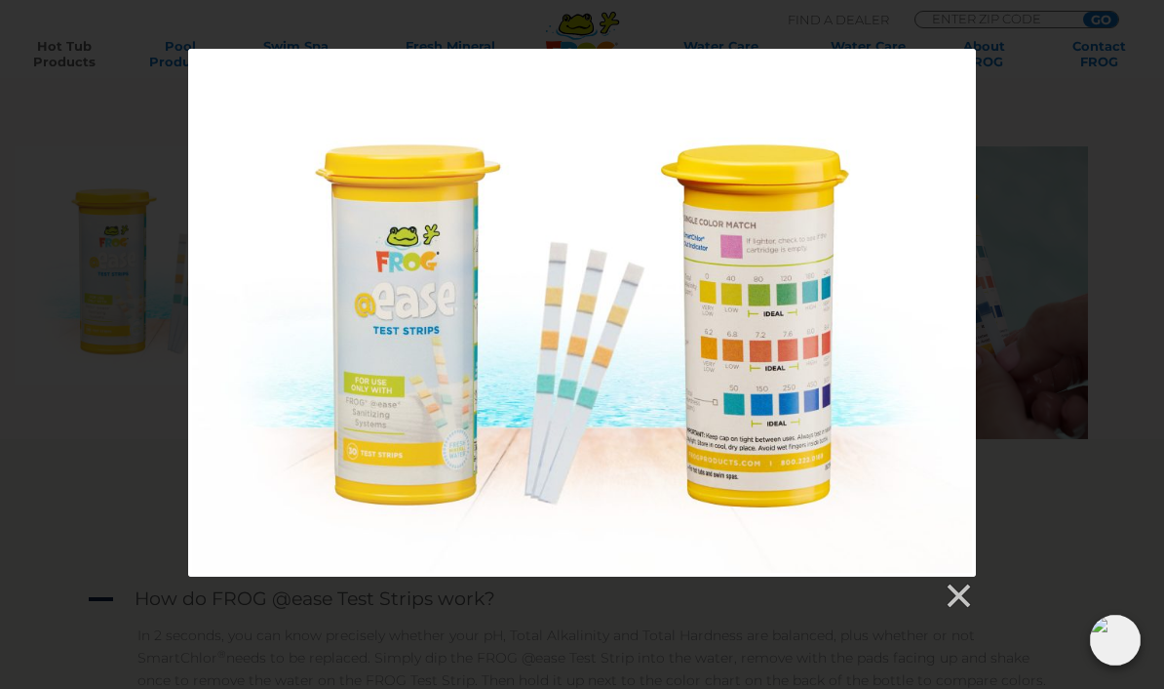
click at [960, 595] on link at bounding box center [957, 595] width 29 height 29
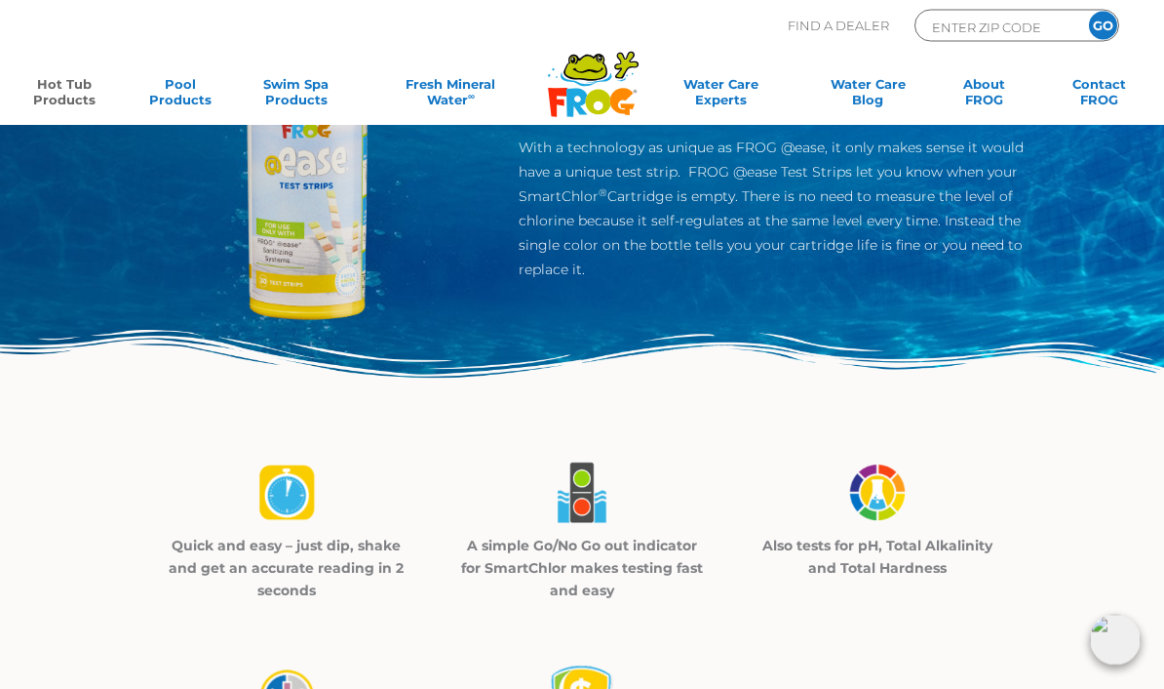
scroll to position [0, 0]
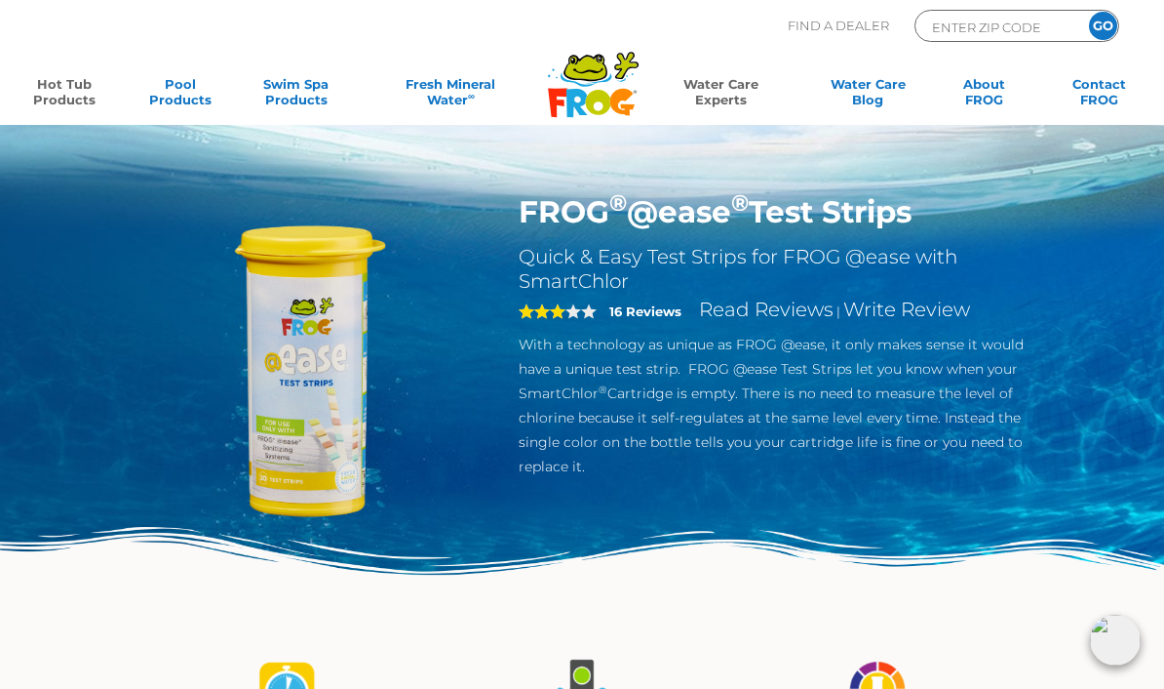
click at [726, 105] on link "Water Care Experts" at bounding box center [721, 95] width 154 height 39
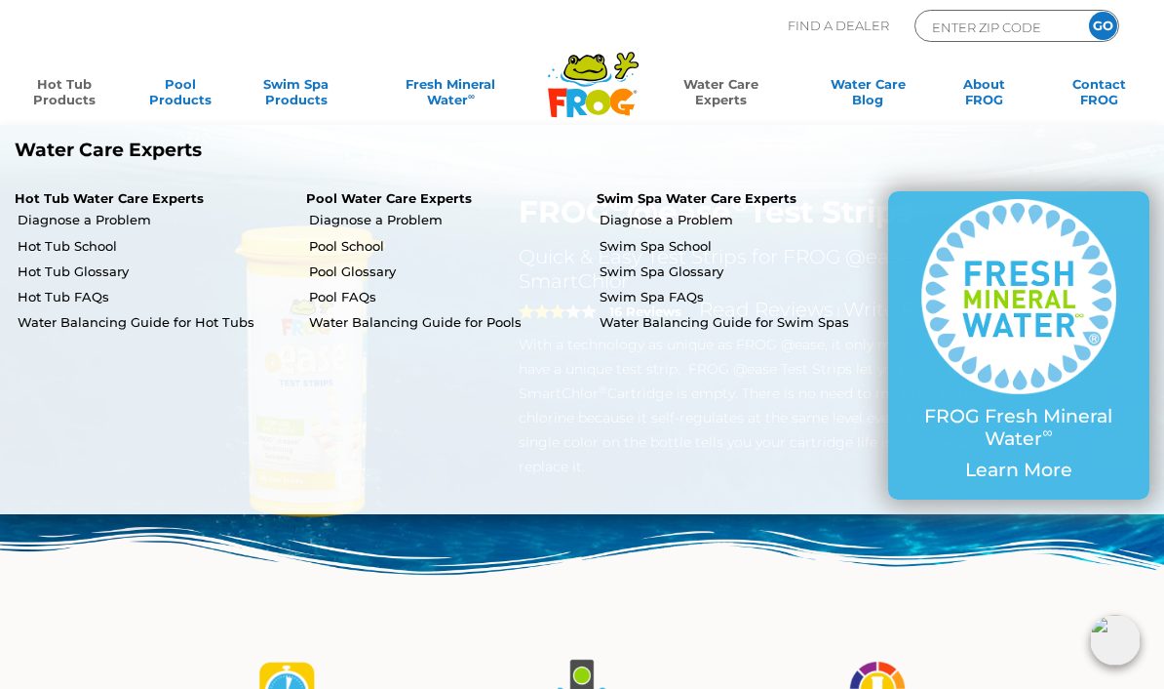
click at [82, 321] on link "Water Balancing Guide for Hot Tubs" at bounding box center [155, 322] width 274 height 18
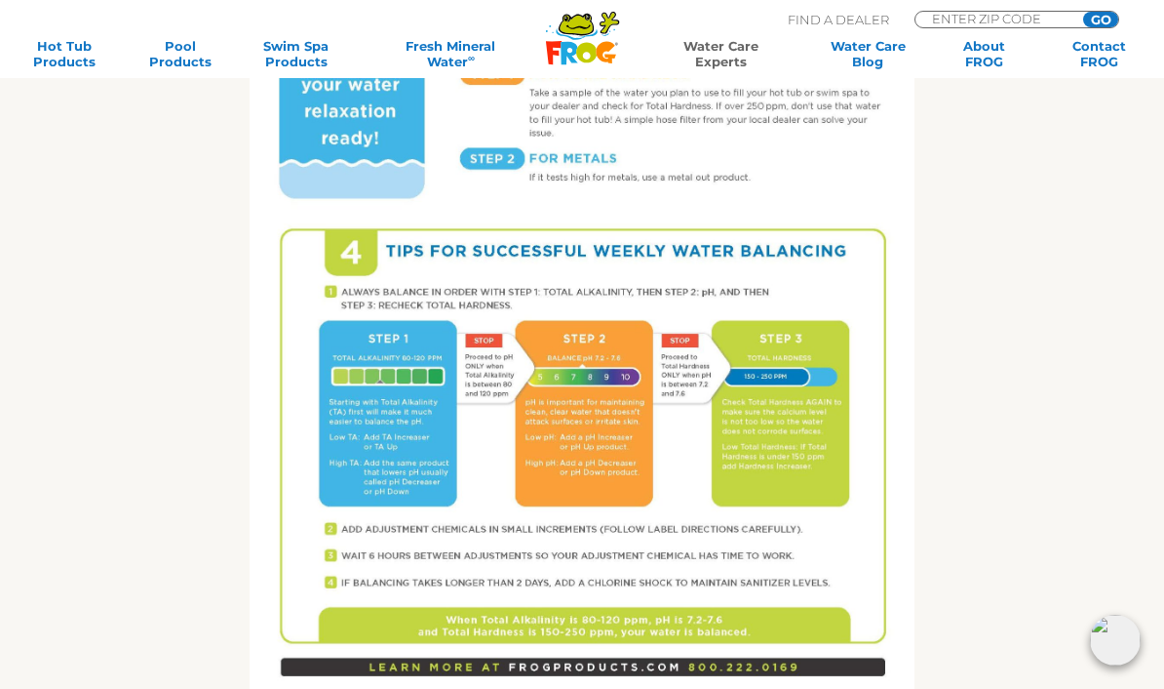
scroll to position [1020, 0]
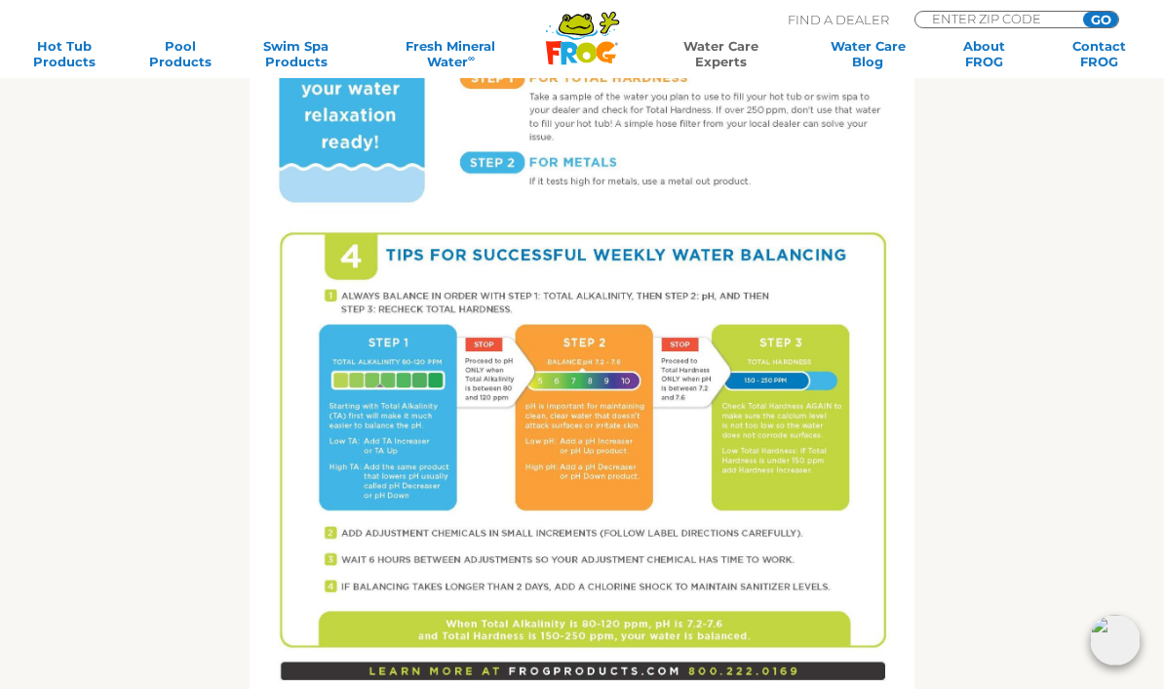
click at [769, 512] on img at bounding box center [582, 264] width 664 height 860
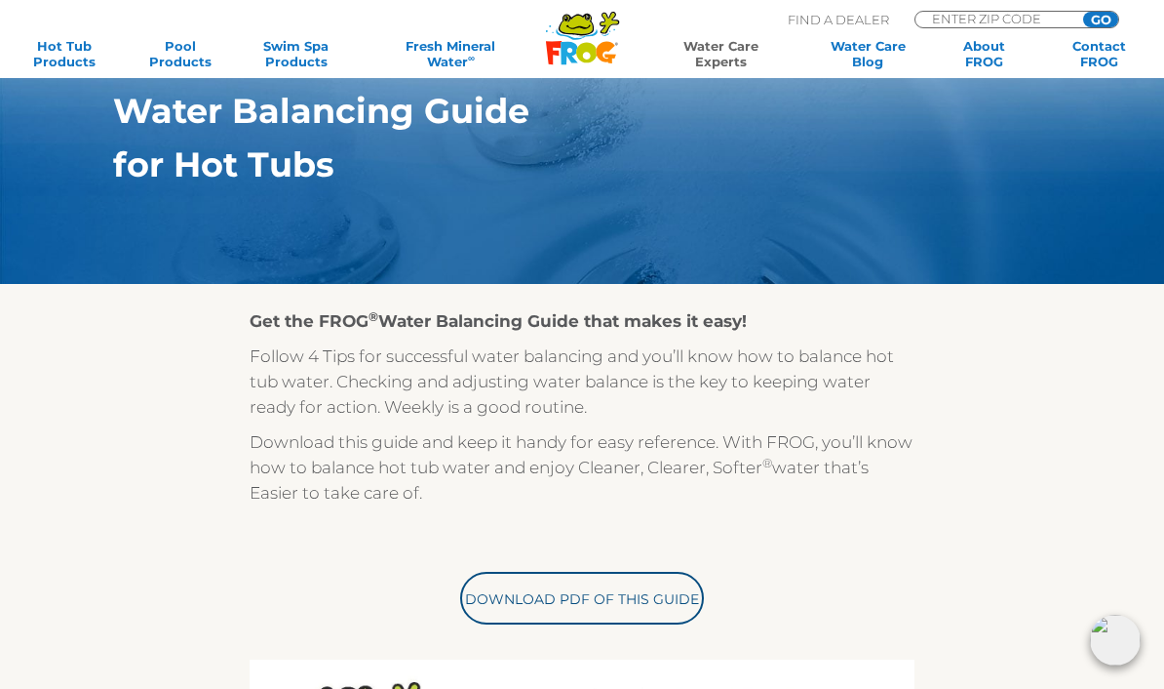
scroll to position [0, 0]
